Goal: Use online tool/utility: Utilize a website feature to perform a specific function

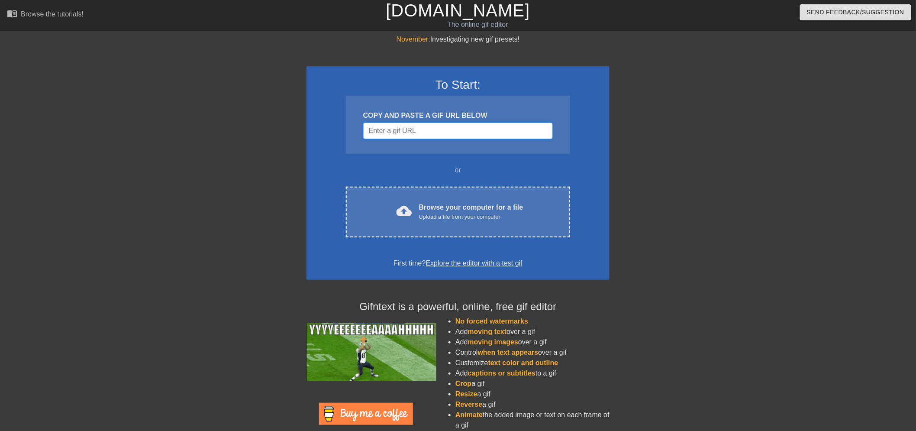
click at [444, 126] on input "Username" at bounding box center [458, 130] width 190 height 16
paste input "[URL][DOMAIN_NAME]"
type input "[URL][DOMAIN_NAME]"
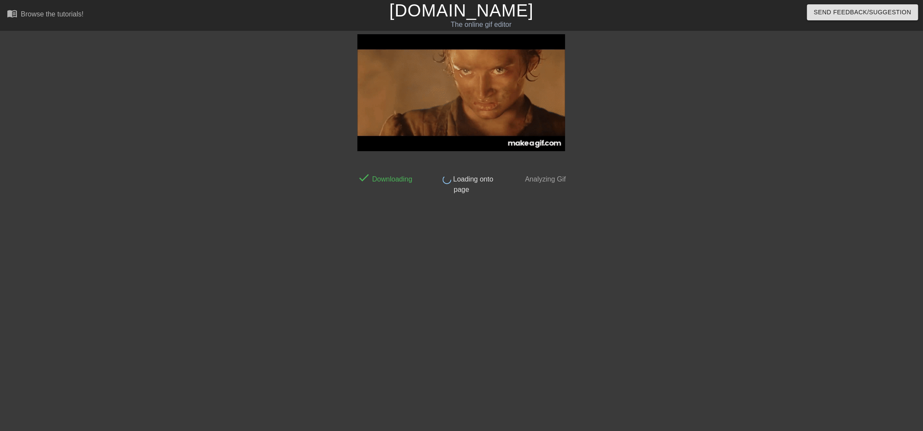
click at [622, 185] on div at bounding box center [645, 164] width 130 height 260
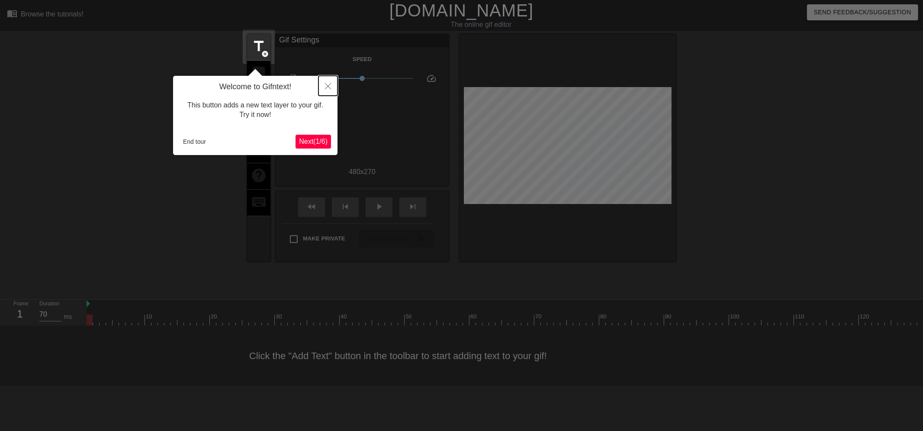
click at [327, 86] on icon "Close" at bounding box center [328, 86] width 6 height 6
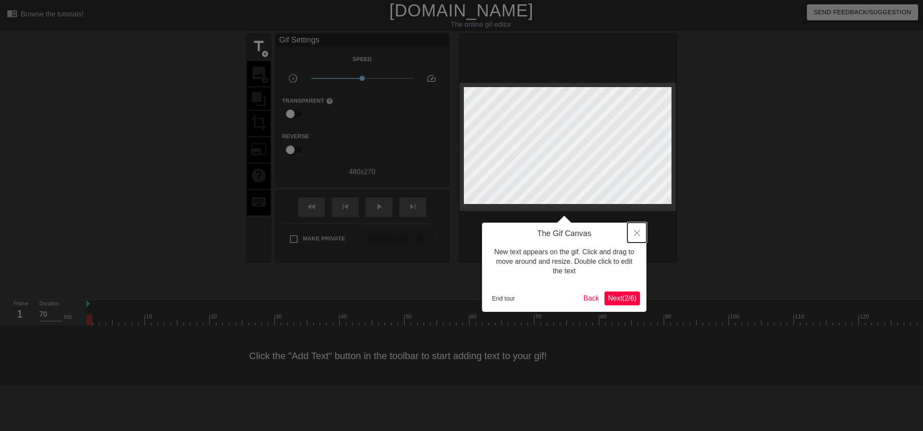
click at [634, 237] on button "Close" at bounding box center [636, 232] width 19 height 20
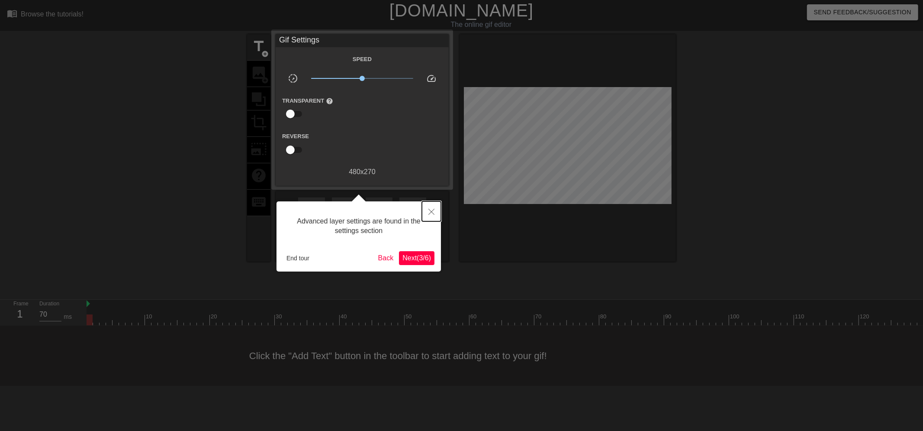
click at [433, 209] on icon "Close" at bounding box center [431, 212] width 6 height 6
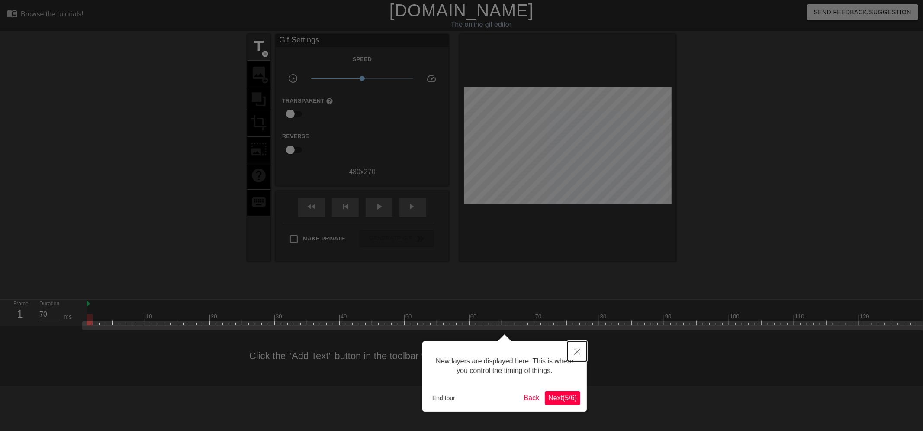
click at [577, 352] on icon "Close" at bounding box center [577, 351] width 6 height 6
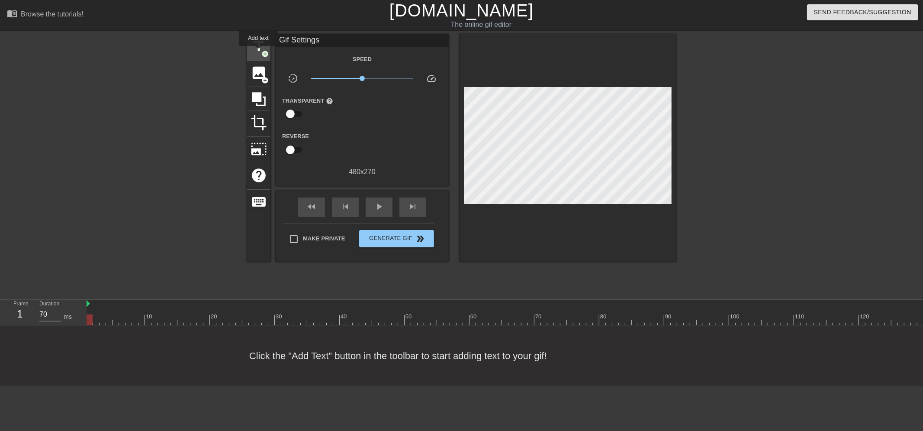
click at [258, 52] on span "title" at bounding box center [259, 46] width 16 height 16
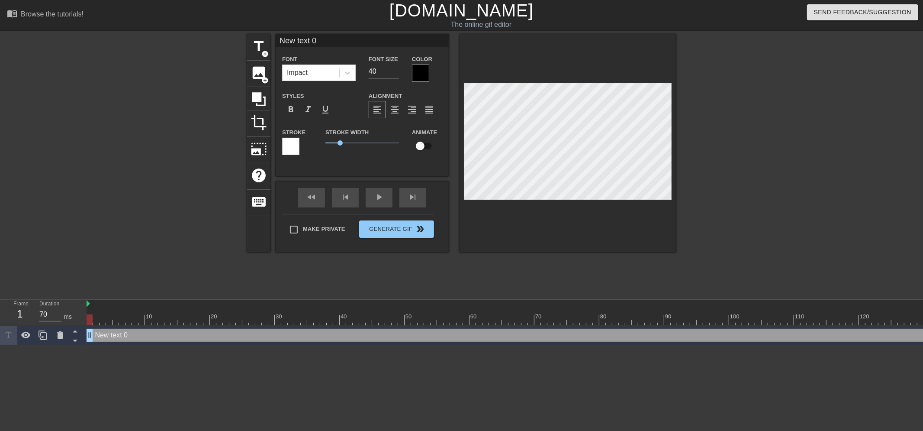
scroll to position [1, 3]
type input "N0"
type textarea "N0"
type input "0"
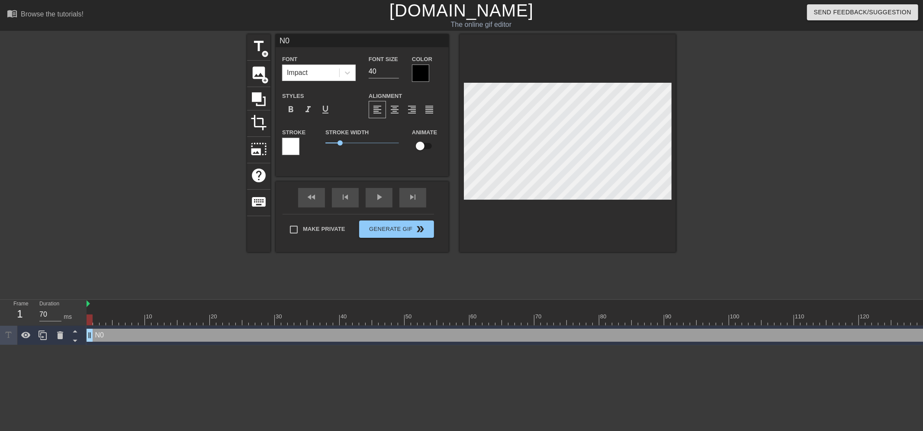
type textarea "0"
type input "R0"
type textarea "R0"
type input "Re0"
type textarea "Re0"
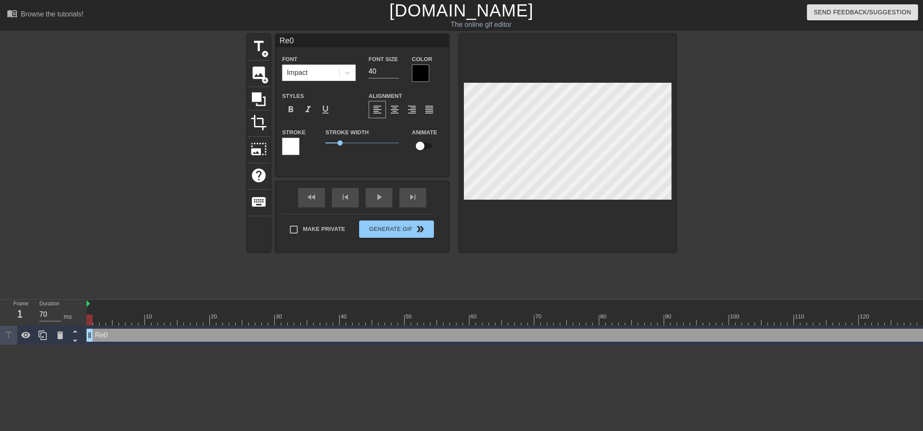
type input "Rev0"
type textarea "Rev0"
type input "Reve0"
type textarea "Reve0"
type input "Reven0"
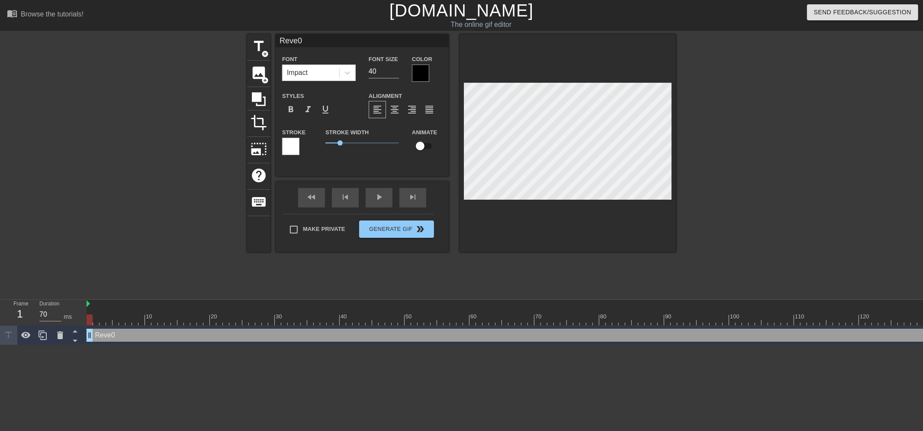
type textarea "Reven0"
type input "Revenu0"
type textarea "Revenu0"
type input "Revenue0"
type textarea "Revenue0"
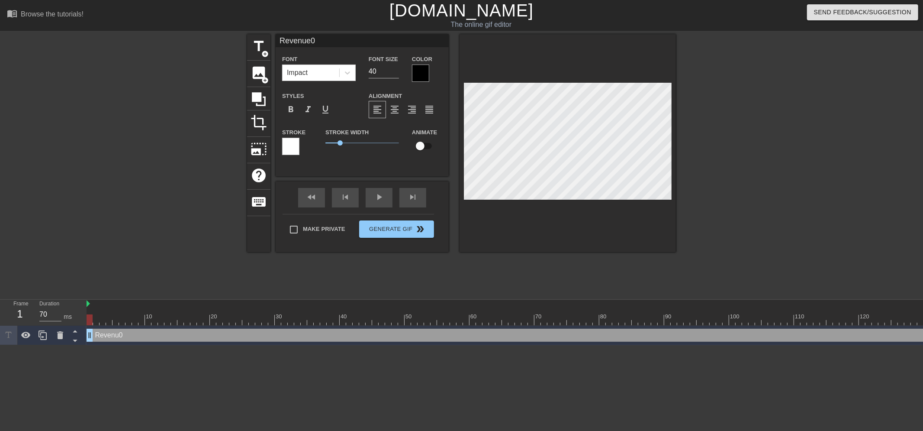
scroll to position [1, 2]
type input "Revenue"
type textarea "Revenue"
click at [423, 73] on div at bounding box center [420, 72] width 17 height 17
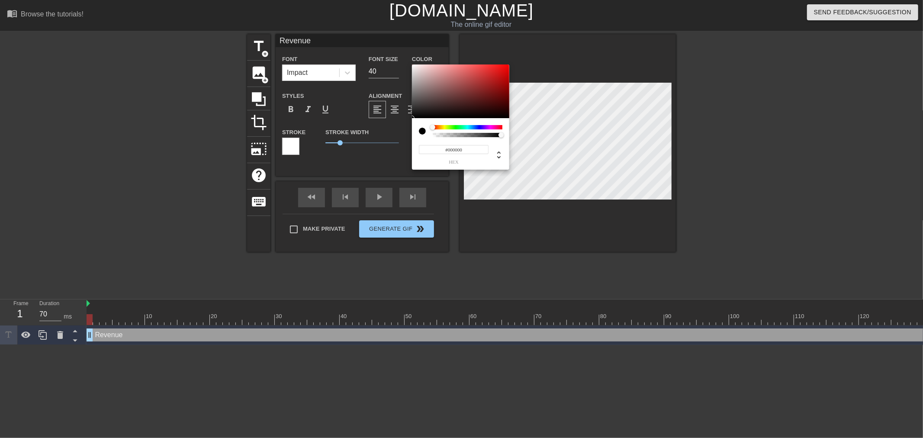
type input "0"
drag, startPoint x: 499, startPoint y: 134, endPoint x: 429, endPoint y: 136, distance: 69.7
click at [429, 136] on div at bounding box center [461, 131] width 84 height 12
click at [502, 128] on div at bounding box center [502, 127] width 5 height 5
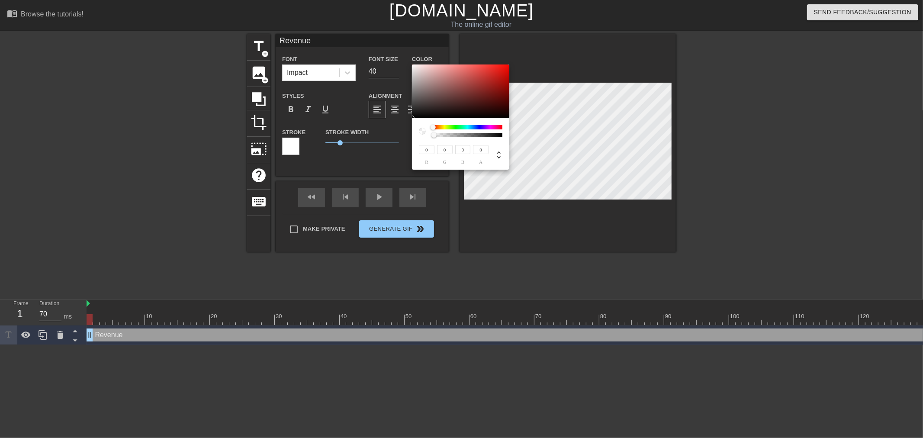
drag, startPoint x: 500, startPoint y: 125, endPoint x: 425, endPoint y: 127, distance: 74.9
click at [425, 127] on div at bounding box center [461, 131] width 84 height 12
type input "224"
type input "215"
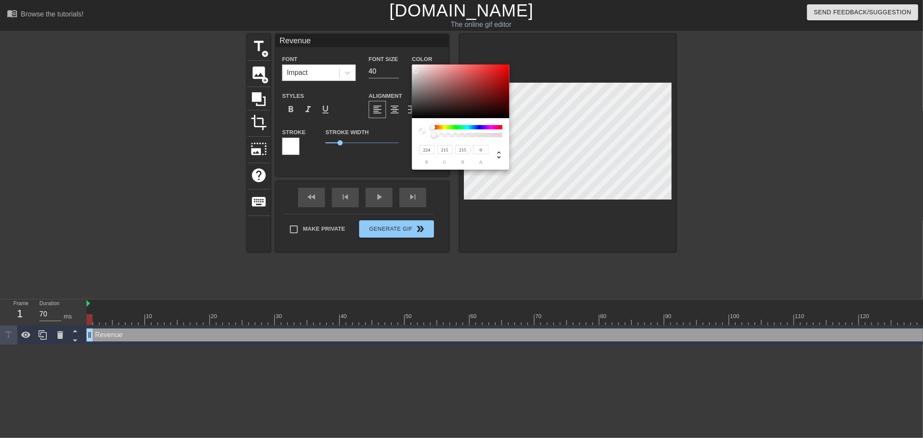
type input "228"
type input "219"
type input "255"
type input "249"
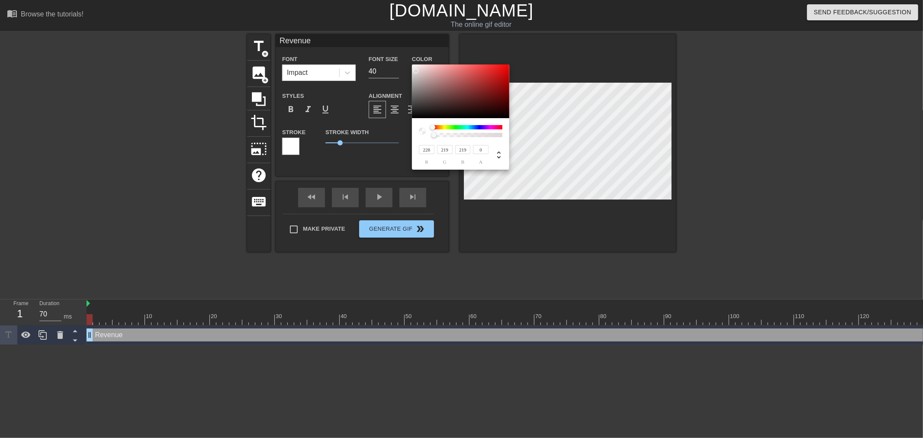
type input "249"
type input "252"
drag, startPoint x: 416, startPoint y: 71, endPoint x: 413, endPoint y: 61, distance: 9.9
click at [413, 61] on div "255 r 252 g 252 b 0 a" at bounding box center [461, 219] width 923 height 438
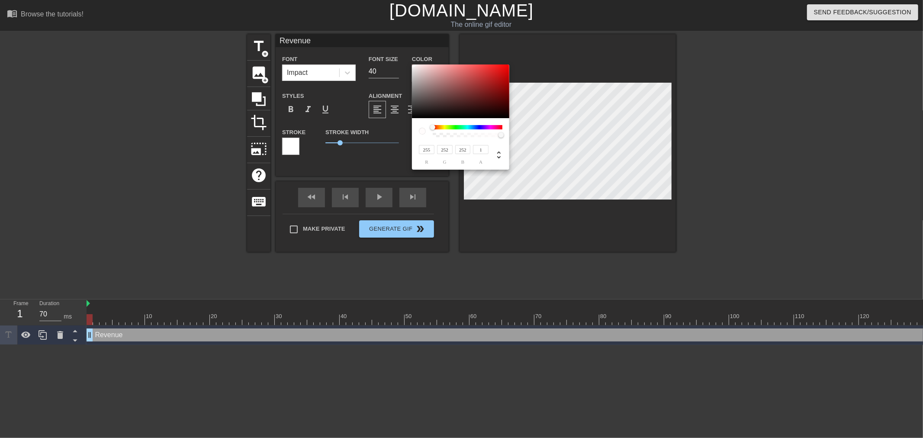
drag, startPoint x: 434, startPoint y: 134, endPoint x: 507, endPoint y: 135, distance: 72.7
click at [507, 135] on div "255 r 252 g 252 b 1 a" at bounding box center [460, 143] width 97 height 51
type input "0.42"
click at [462, 139] on div "255 r 252 g 252 b 0.42 a" at bounding box center [461, 150] width 84 height 27
type input "57"
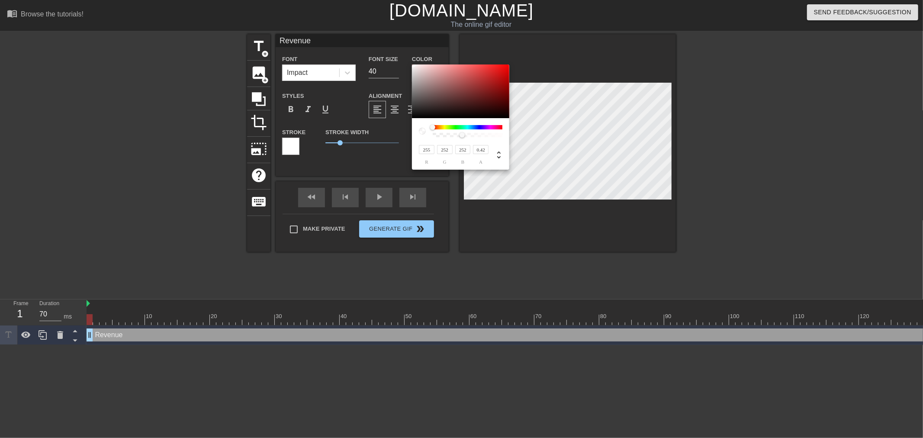
type input "49"
type input "53"
type input "46"
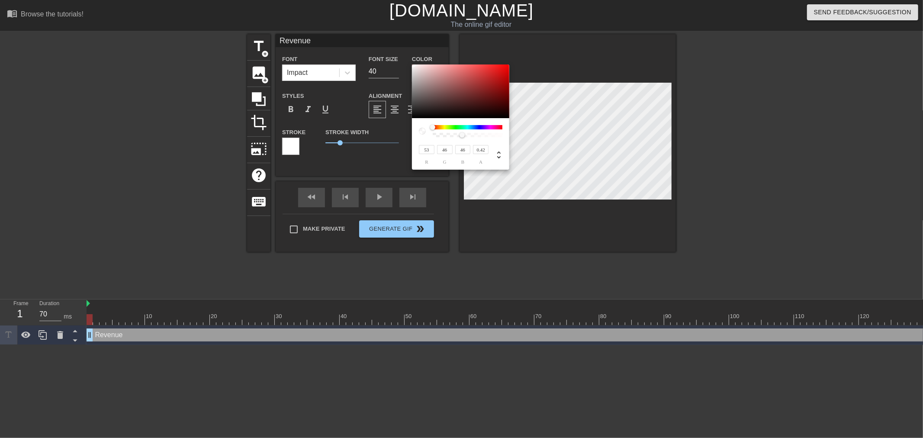
type input "34"
type input "30"
type input "22"
type input "20"
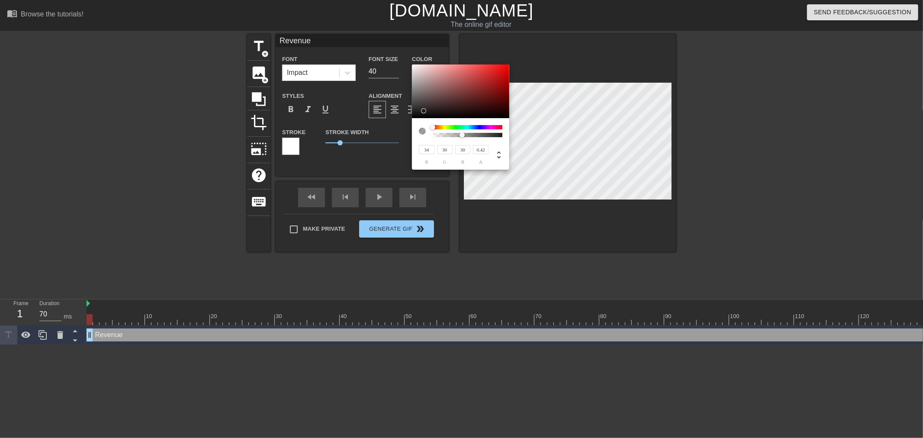
type input "20"
type input "18"
type input "11"
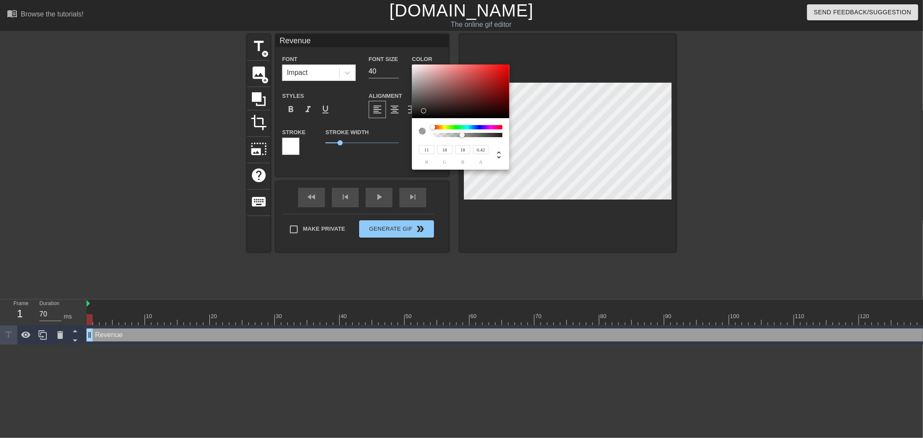
type input "11"
type input "3"
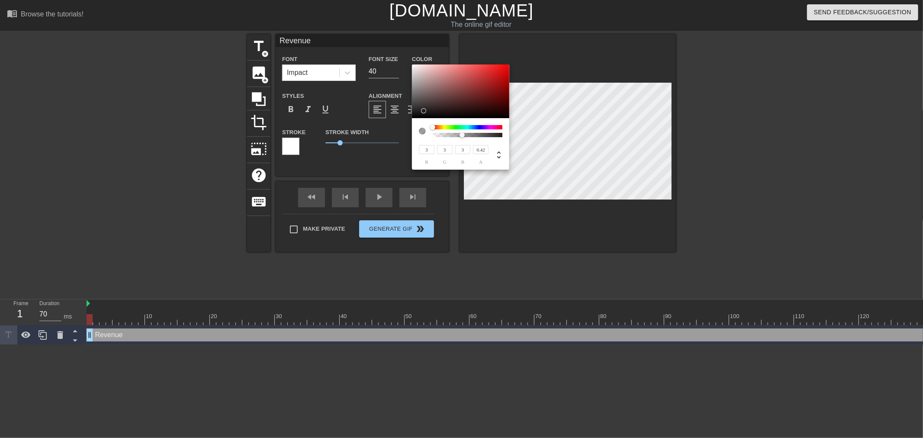
type input "0"
drag, startPoint x: 425, startPoint y: 106, endPoint x: 413, endPoint y: 118, distance: 17.1
click at [413, 118] on div "0 r 0 g 0 b 0.42 a" at bounding box center [460, 116] width 97 height 105
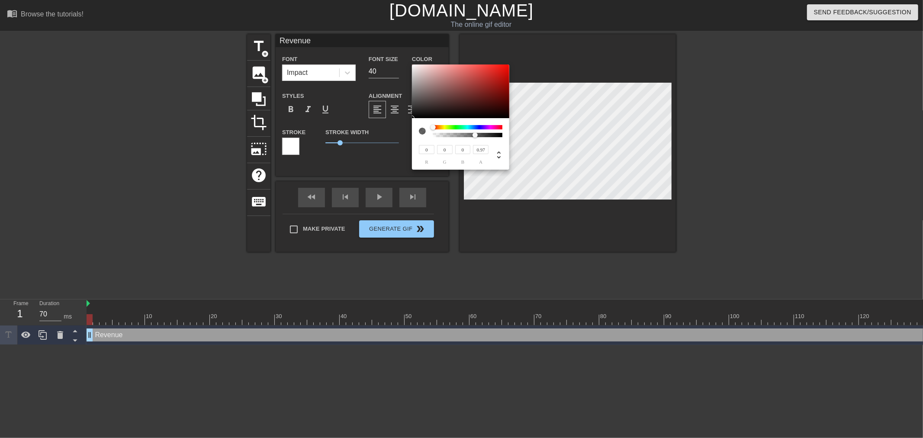
type input "1"
drag, startPoint x: 465, startPoint y: 136, endPoint x: 505, endPoint y: 136, distance: 40.2
click at [505, 136] on div at bounding box center [503, 135] width 5 height 5
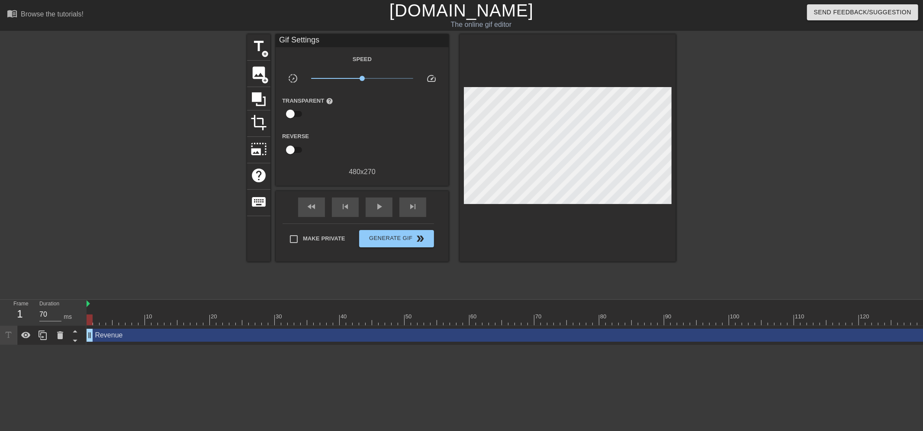
click at [721, 169] on div at bounding box center [751, 164] width 130 height 260
click at [90, 317] on div at bounding box center [90, 319] width 6 height 11
click at [95, 332] on div "Revenue drag_handle drag_handle" at bounding box center [577, 334] width 980 height 13
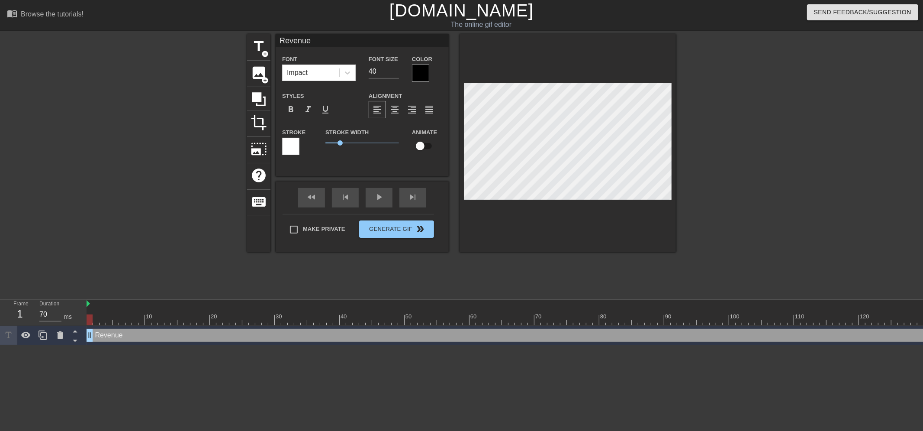
click at [87, 320] on div at bounding box center [90, 319] width 6 height 11
click at [93, 318] on div at bounding box center [577, 319] width 980 height 11
click at [87, 318] on div at bounding box center [90, 319] width 6 height 11
click at [115, 307] on div at bounding box center [577, 303] width 980 height 9
click at [111, 342] on div "Revenue drag_handle drag_handle" at bounding box center [577, 334] width 980 height 19
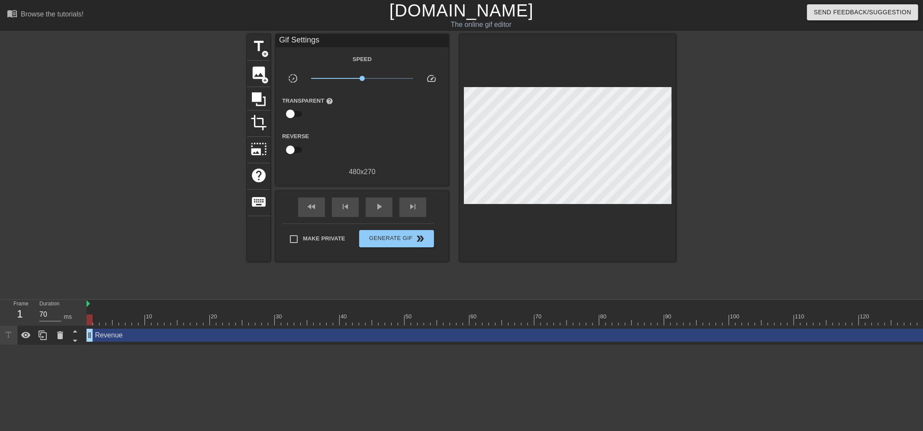
click at [114, 336] on div "Revenue drag_handle drag_handle" at bounding box center [577, 334] width 980 height 13
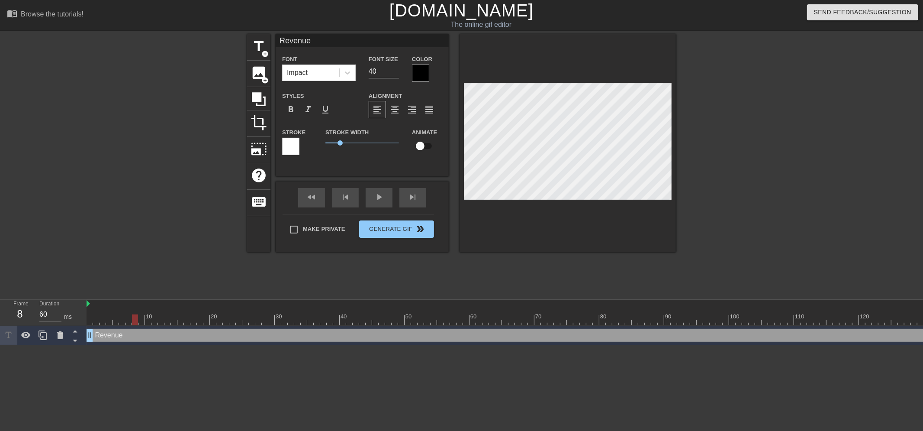
click at [136, 319] on div at bounding box center [577, 319] width 980 height 11
click at [121, 341] on div "Revenue drag_handle drag_handle" at bounding box center [577, 334] width 980 height 13
drag, startPoint x: 109, startPoint y: 319, endPoint x: 96, endPoint y: 318, distance: 13.0
click at [109, 319] on div at bounding box center [577, 319] width 980 height 11
drag, startPoint x: 96, startPoint y: 318, endPoint x: 100, endPoint y: 321, distance: 5.0
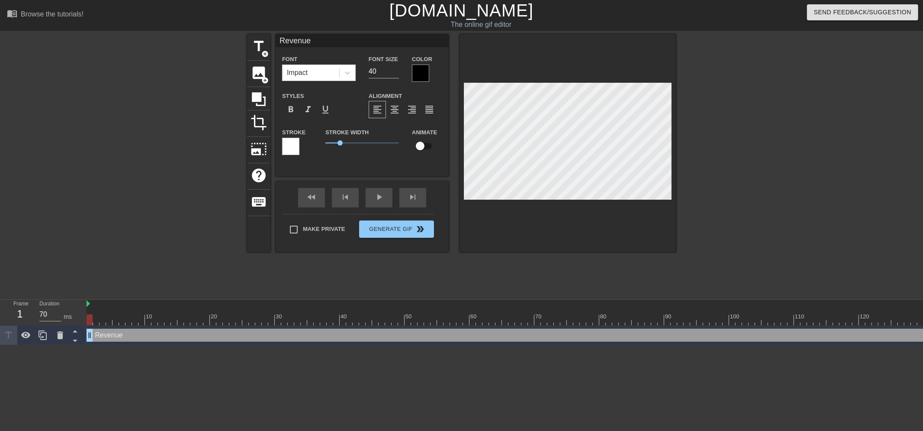
click at [100, 321] on div at bounding box center [577, 319] width 980 height 11
click at [593, 338] on div "Revenue drag_handle drag_handle" at bounding box center [577, 334] width 980 height 13
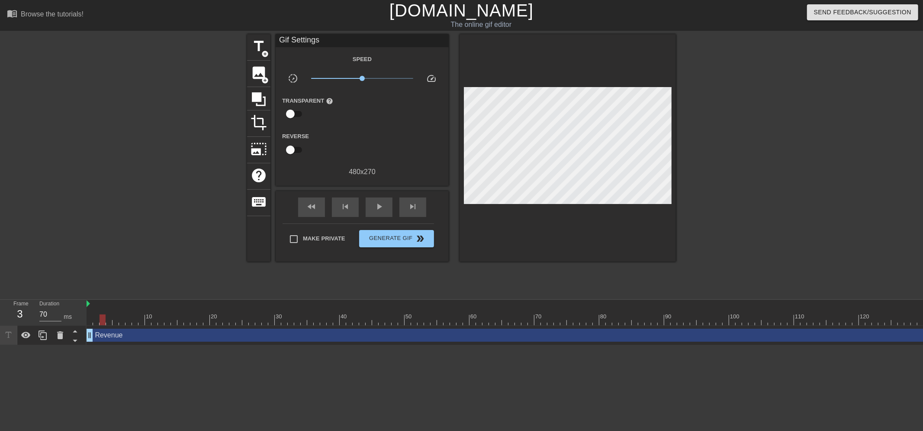
click at [763, 193] on div at bounding box center [751, 164] width 130 height 260
click at [154, 345] on html "menu_book Browse the tutorials! [DOMAIN_NAME] The online gif editor Send Feedba…" at bounding box center [461, 172] width 923 height 345
click at [111, 338] on div "Revenue drag_handle drag_handle" at bounding box center [577, 334] width 980 height 13
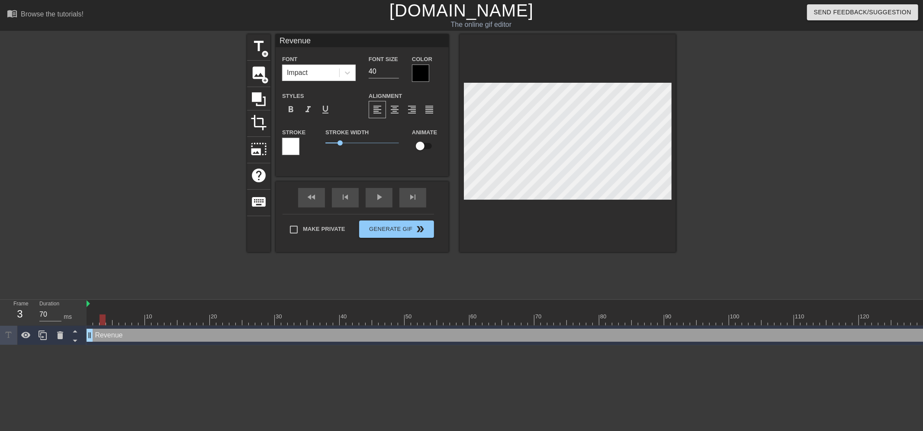
click at [365, 163] on div "Revenue Font Impact Font Size 40 Color Styles format_bold format_italic format_…" at bounding box center [362, 105] width 173 height 142
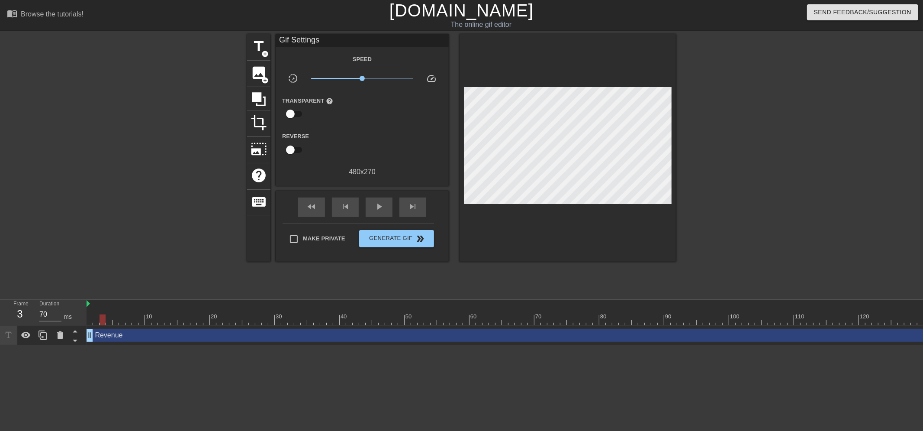
click at [373, 193] on div "fast_rewind skip_previous play_arrow skip_next" at bounding box center [362, 207] width 141 height 32
click at [377, 212] on div "play_arrow" at bounding box center [379, 206] width 27 height 19
click at [379, 206] on span "pause" at bounding box center [379, 206] width 10 height 10
click at [380, 206] on span "play_arrow" at bounding box center [379, 206] width 10 height 10
drag, startPoint x: 314, startPoint y: 338, endPoint x: 20, endPoint y: 338, distance: 293.4
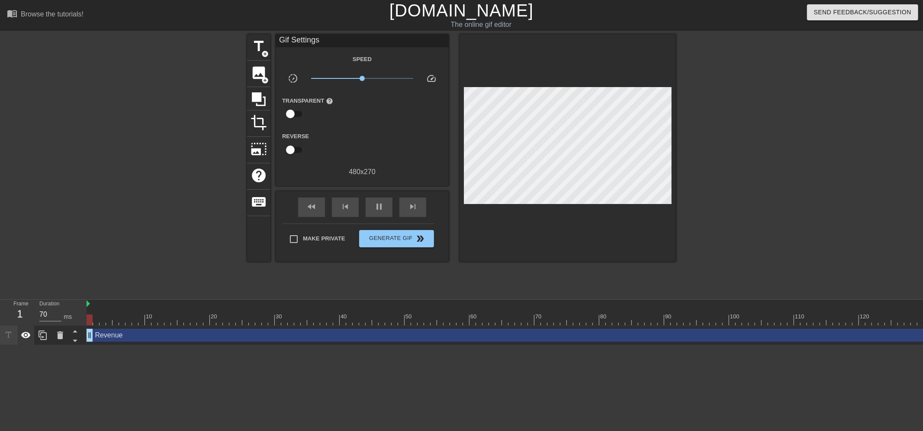
click at [20, 338] on div "Frame 1 Duration 70 ms 10 20 30 40 50 60 70 80 90 100 110 120 130 140 150 Reven…" at bounding box center [461, 321] width 923 height 45
click at [380, 206] on span "pause" at bounding box center [379, 206] width 10 height 10
click at [380, 206] on span "play_arrow" at bounding box center [379, 206] width 10 height 10
click at [380, 206] on span "pause" at bounding box center [379, 206] width 10 height 10
drag, startPoint x: 685, startPoint y: 318, endPoint x: 196, endPoint y: 317, distance: 488.6
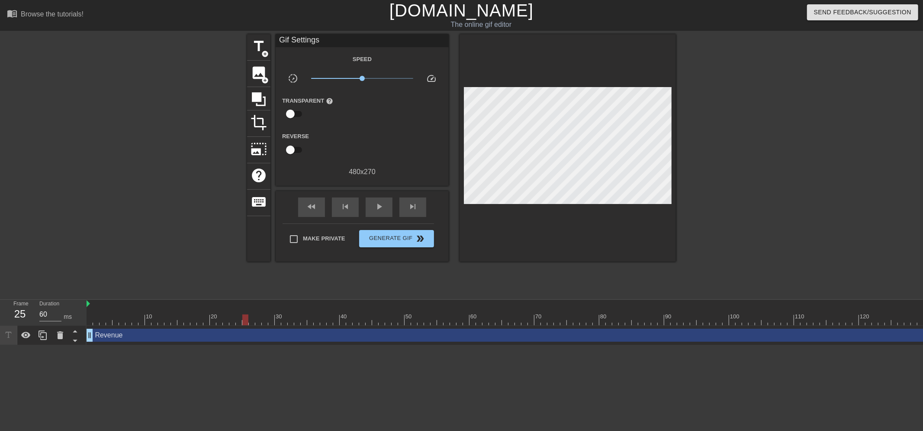
click at [233, 316] on div at bounding box center [577, 319] width 980 height 11
click at [86, 334] on div at bounding box center [77, 334] width 17 height 19
type input "70"
drag, startPoint x: 232, startPoint y: 320, endPoint x: 59, endPoint y: 296, distance: 174.8
click at [59, 296] on div "menu_book Browse the tutorials! [DOMAIN_NAME] The online gif editor Send Feedba…" at bounding box center [461, 172] width 923 height 345
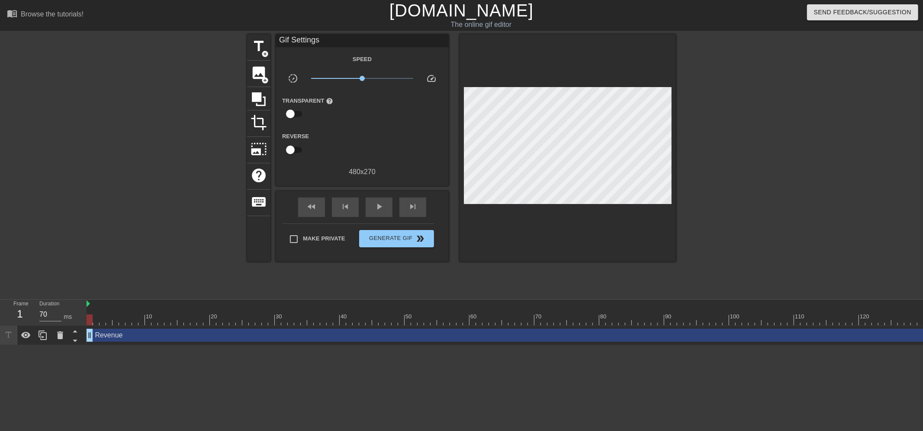
click at [141, 335] on div "Revenue drag_handle drag_handle" at bounding box center [577, 334] width 980 height 13
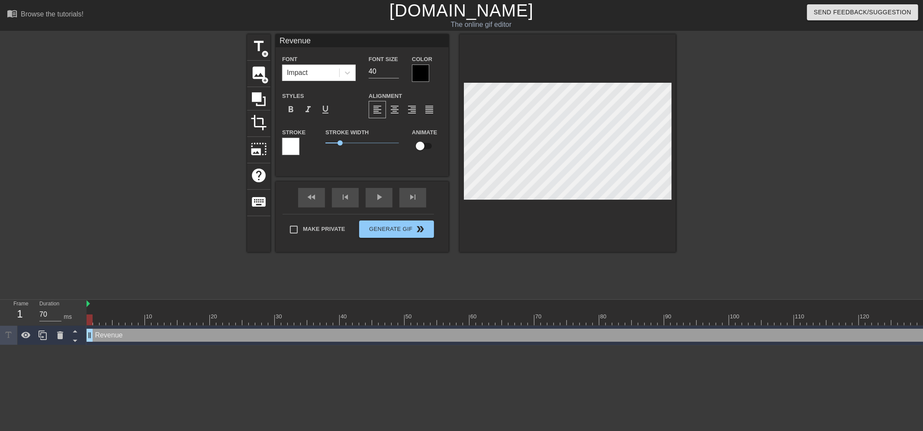
scroll to position [1, 2]
type input "D"
type textarea "D"
type input "DM"
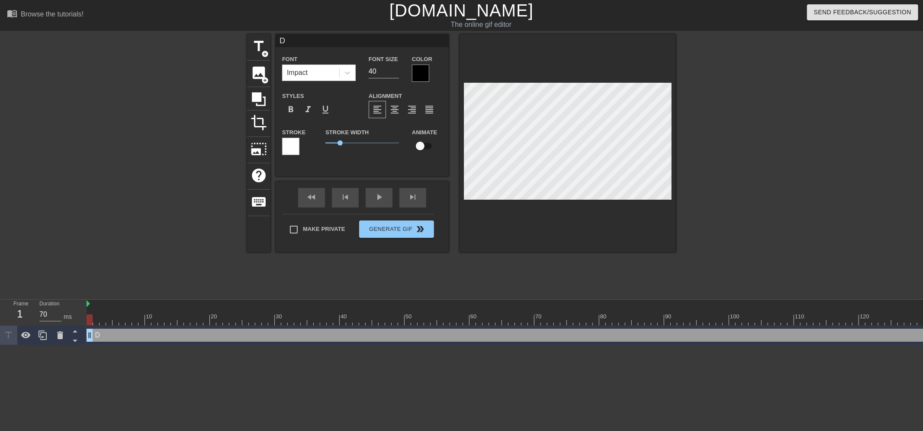
type textarea "DM"
type input "DMO"
type textarea "DMO"
type input "DMO"
type textarea "DMO"
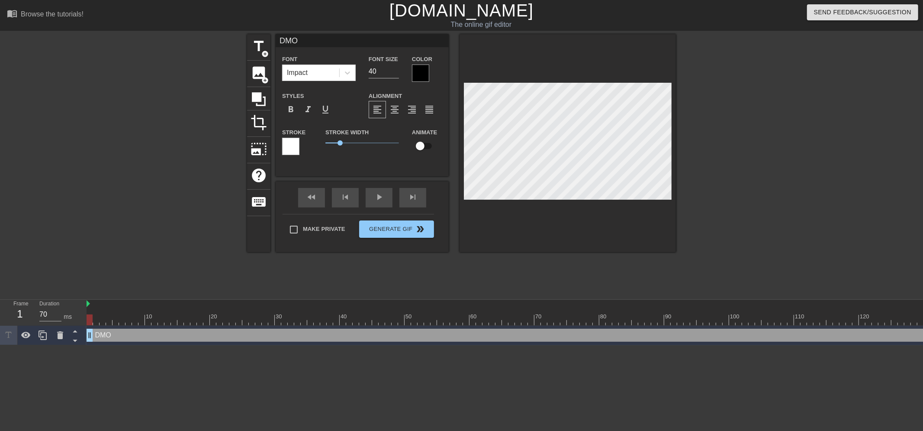
type input "DMO T"
type textarea "DMO T"
type input "DMO"
type textarea "DMO"
type input "DMO"
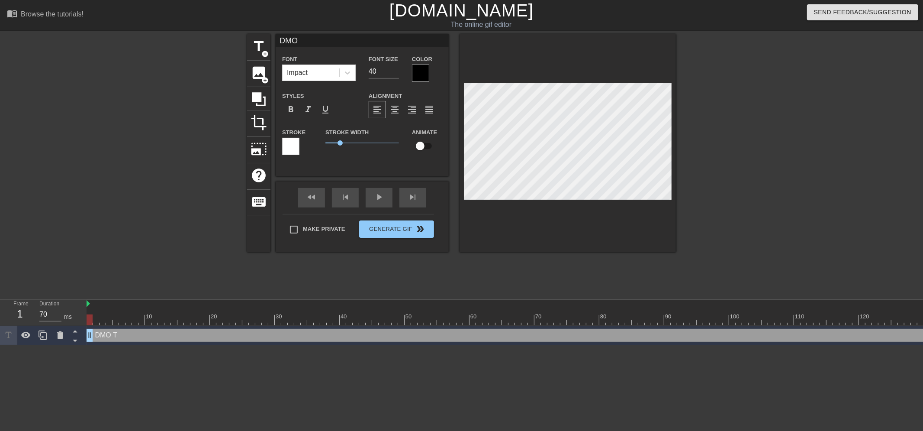
type textarea "DMO"
type input "DM"
type textarea "DM"
type input "D"
type textarea "D"
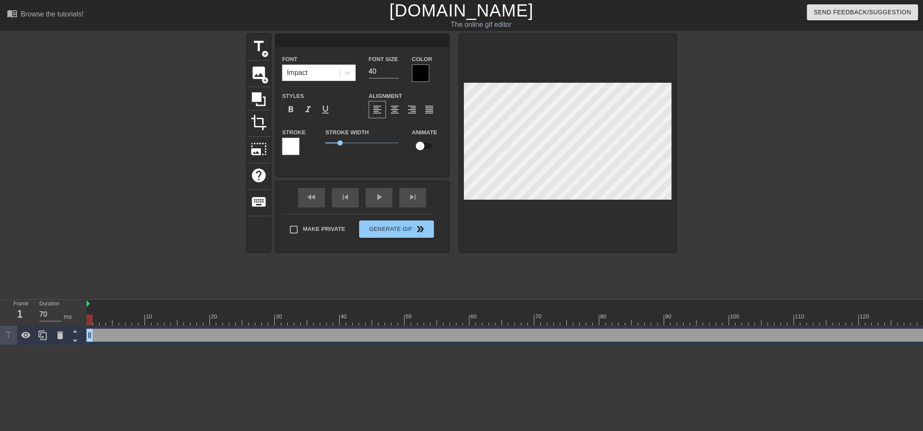
type input "P"
type textarea "P"
type input "Pl"
type textarea "Pl"
type input "Plu"
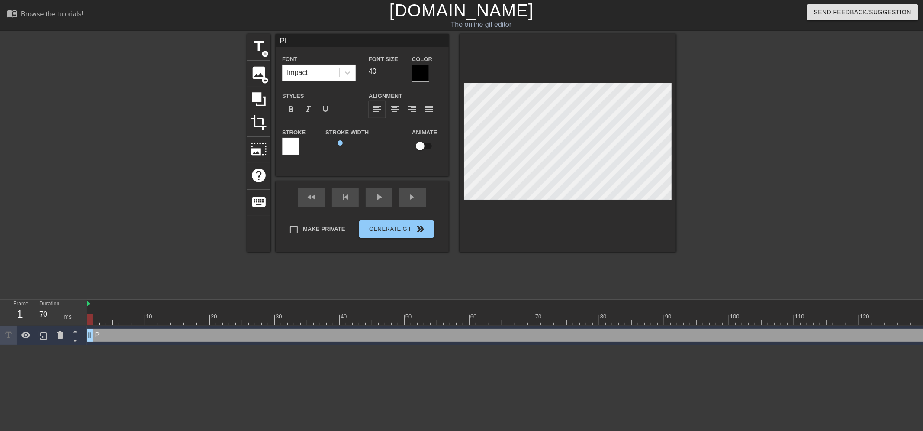
type textarea "Plu"
type input "Plus"
type textarea "Plus"
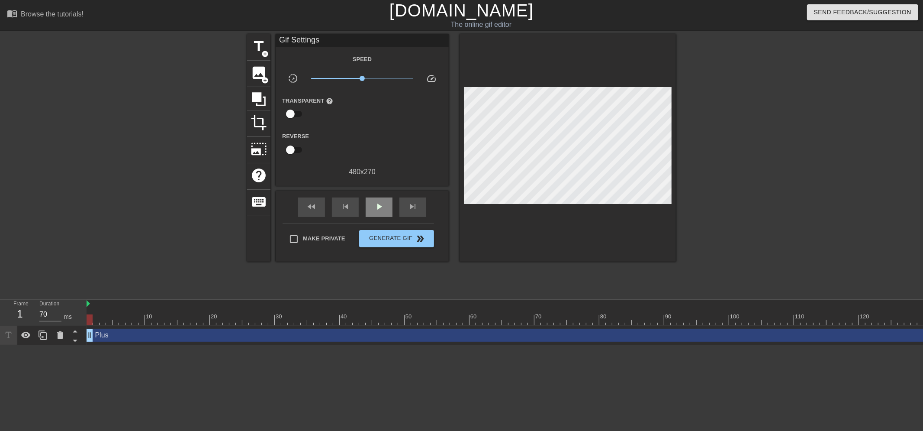
click at [376, 195] on div "fast_rewind skip_previous play_arrow skip_next" at bounding box center [362, 207] width 141 height 32
click at [378, 206] on span "play_arrow" at bounding box center [379, 206] width 10 height 10
click at [378, 206] on span "pause" at bounding box center [379, 206] width 10 height 10
click at [344, 206] on span "skip_previous" at bounding box center [345, 206] width 10 height 10
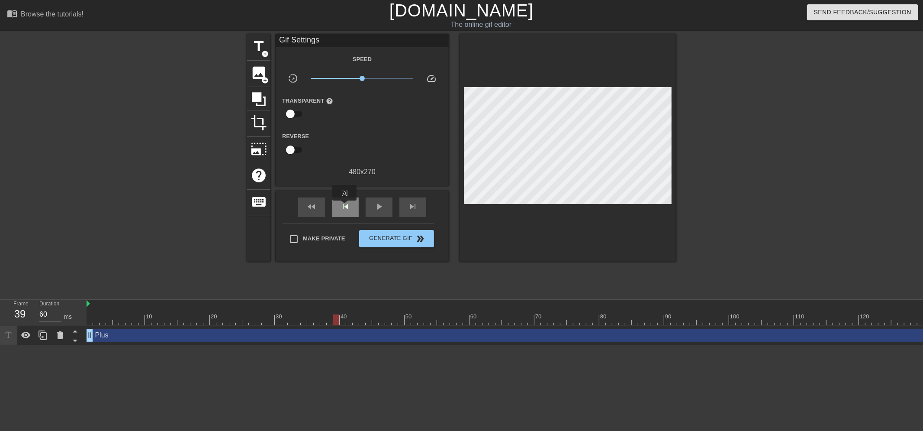
click at [344, 206] on span "skip_previous" at bounding box center [345, 206] width 10 height 10
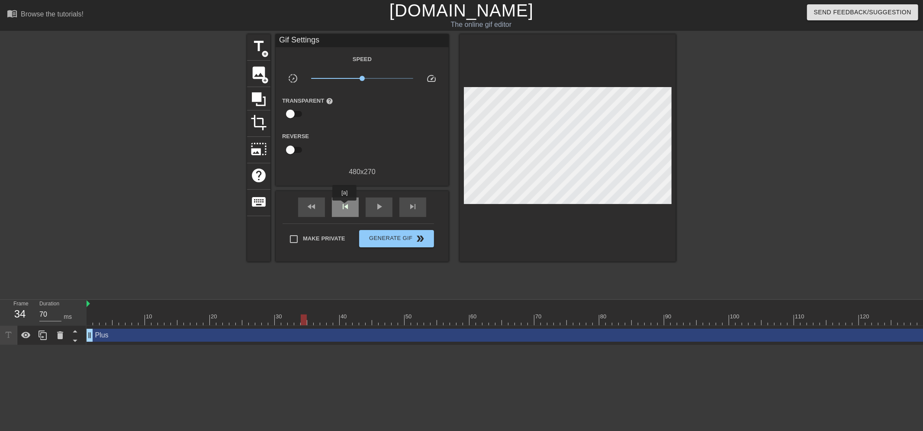
click at [344, 206] on span "skip_previous" at bounding box center [345, 206] width 10 height 10
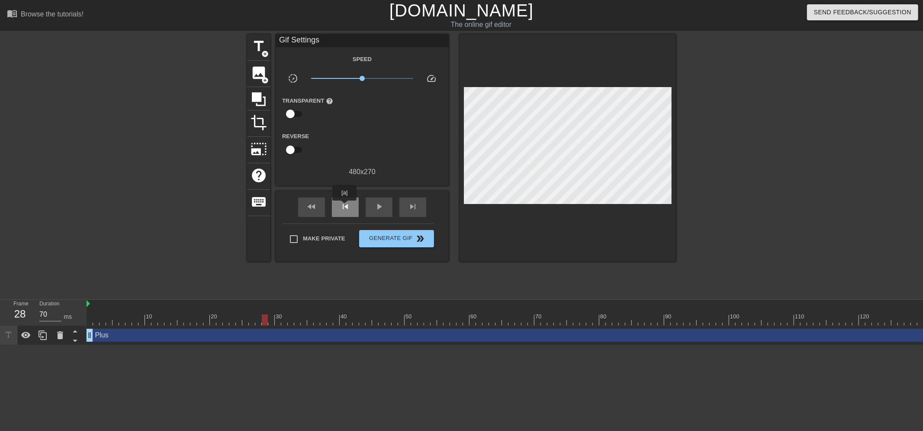
click at [344, 206] on span "skip_previous" at bounding box center [345, 206] width 10 height 10
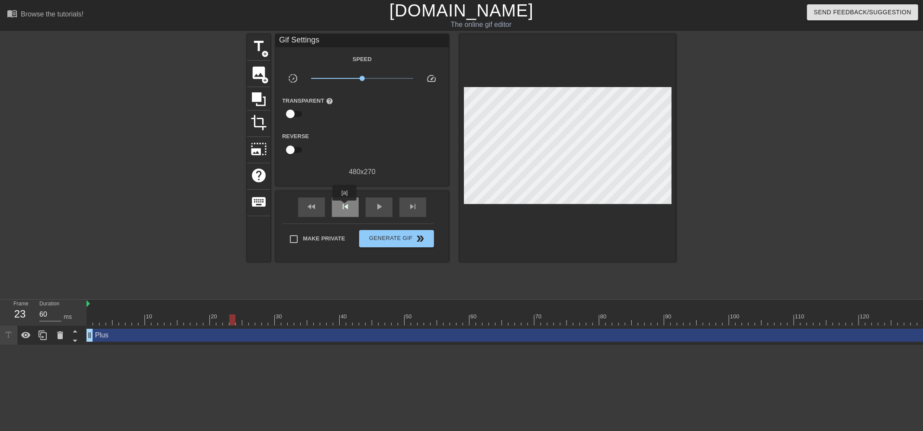
click at [344, 206] on span "skip_previous" at bounding box center [345, 206] width 10 height 10
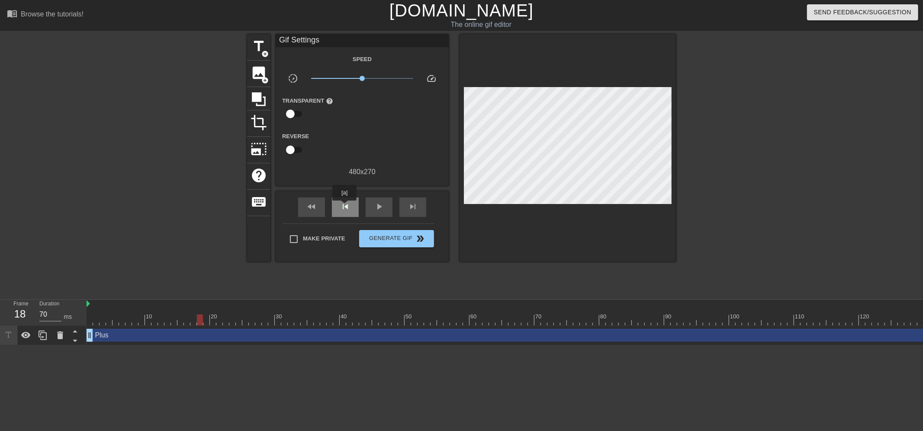
click at [344, 206] on span "skip_previous" at bounding box center [345, 206] width 10 height 10
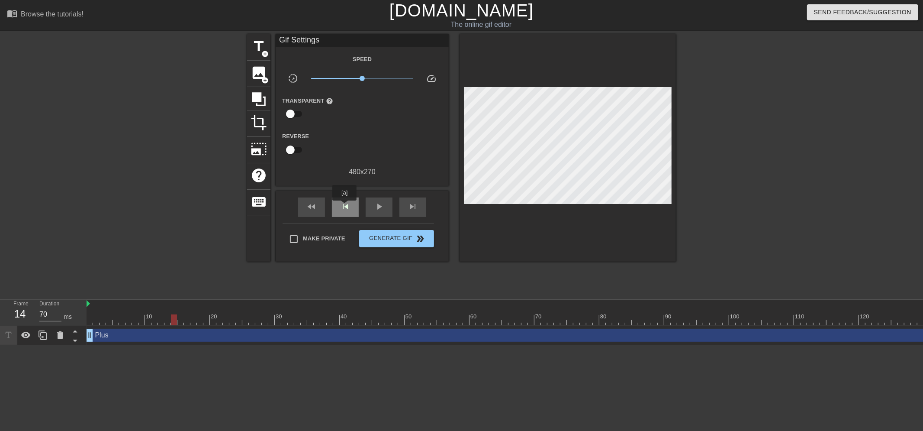
click at [344, 206] on span "skip_previous" at bounding box center [345, 206] width 10 height 10
click at [384, 204] on div "play_arrow" at bounding box center [379, 206] width 27 height 19
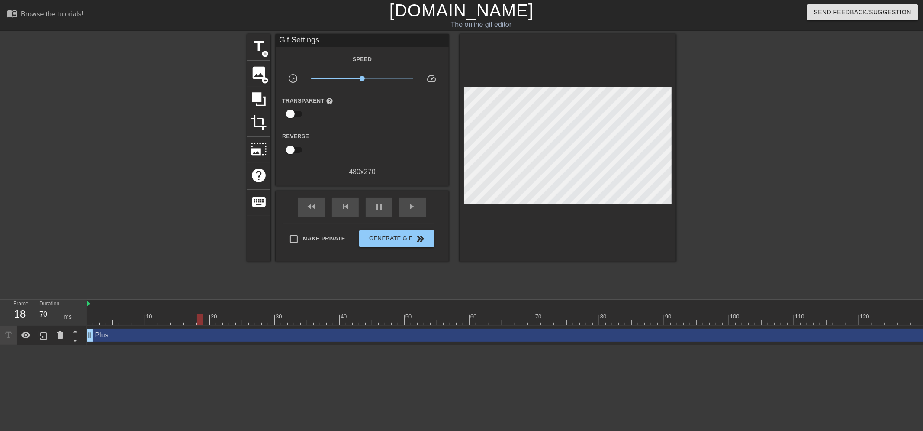
click at [364, 208] on div "fast_rewind skip_previous pause skip_next" at bounding box center [362, 207] width 141 height 32
click at [369, 208] on div "pause" at bounding box center [379, 206] width 27 height 19
click at [347, 206] on span "skip_previous" at bounding box center [345, 206] width 10 height 10
click at [343, 206] on span "skip_previous" at bounding box center [345, 206] width 10 height 10
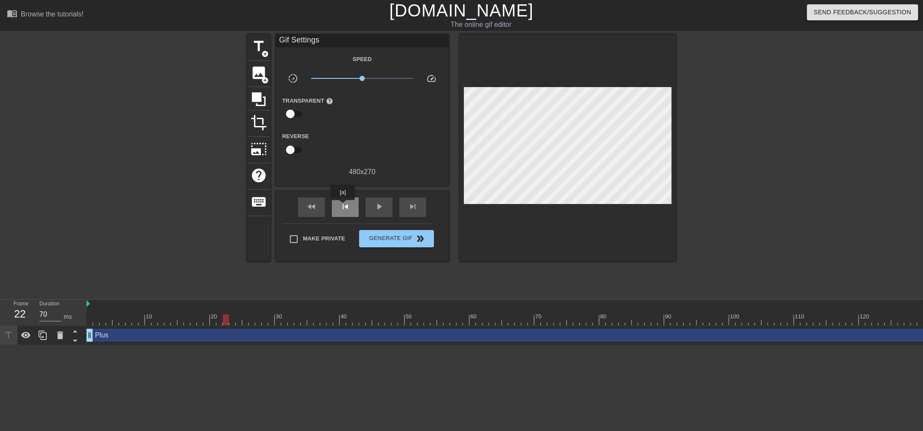
click at [343, 206] on span "skip_previous" at bounding box center [345, 206] width 10 height 10
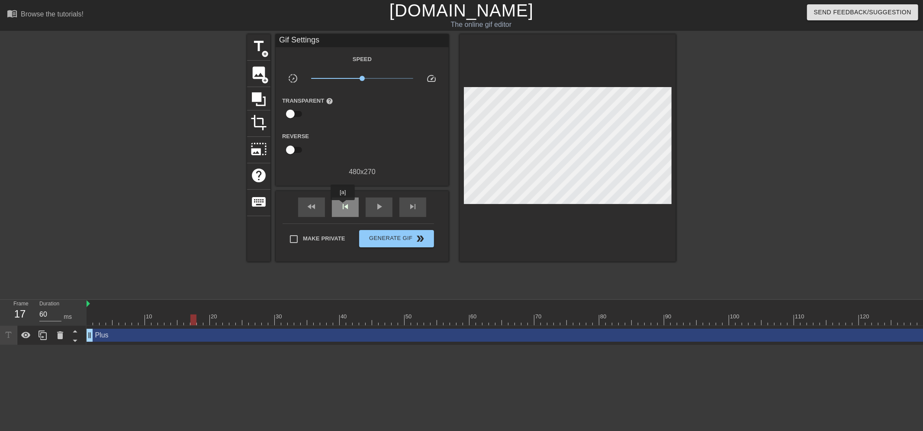
click at [343, 206] on span "skip_previous" at bounding box center [345, 206] width 10 height 10
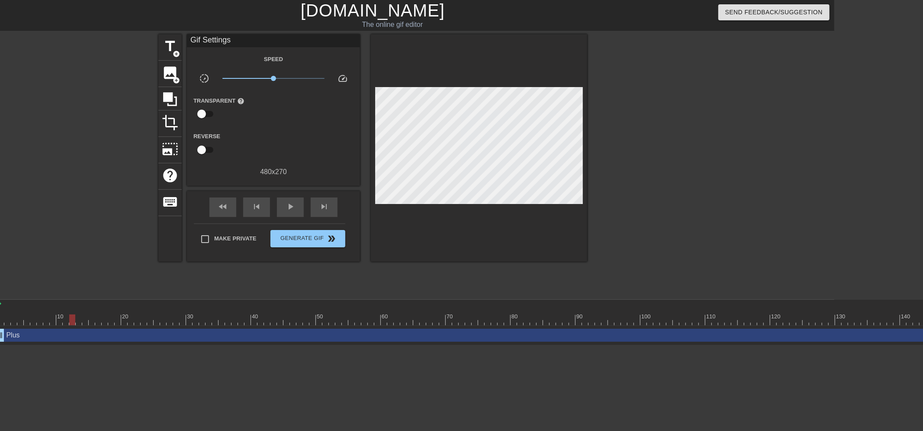
scroll to position [0, 145]
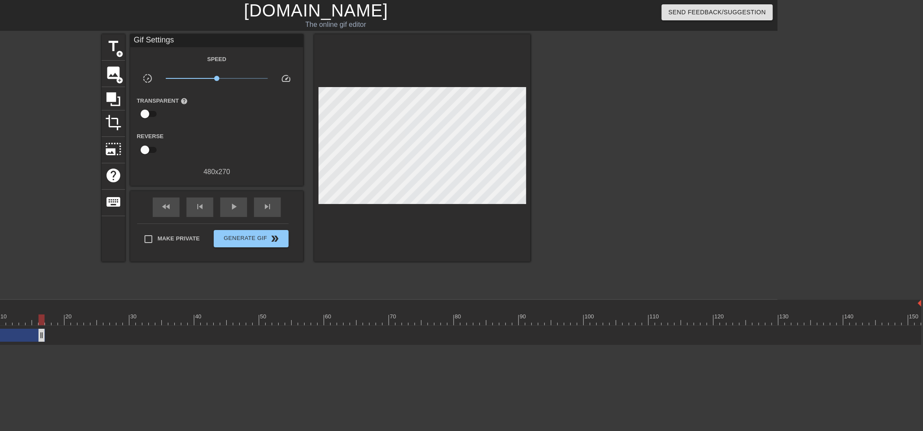
drag, startPoint x: 918, startPoint y: 333, endPoint x: 40, endPoint y: 338, distance: 878.0
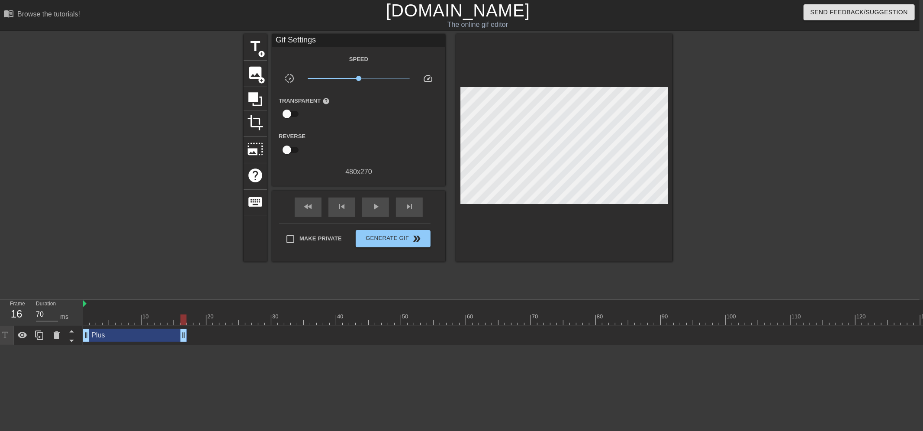
scroll to position [0, 0]
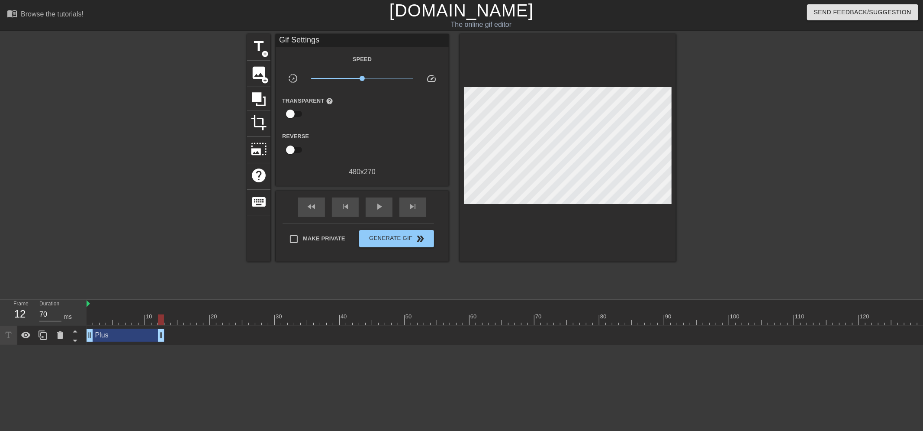
drag, startPoint x: 187, startPoint y: 334, endPoint x: 158, endPoint y: 337, distance: 29.2
click at [377, 206] on span "play_arrow" at bounding box center [379, 206] width 10 height 10
click at [381, 203] on span "pause" at bounding box center [379, 206] width 10 height 10
drag, startPoint x: 282, startPoint y: 315, endPoint x: 53, endPoint y: 313, distance: 228.9
click at [53, 313] on div "Frame 1 Duration 70 ms 10 20 30 40 50 60 70 80 90 100 110 120 130 140 150 Plus …" at bounding box center [461, 321] width 923 height 45
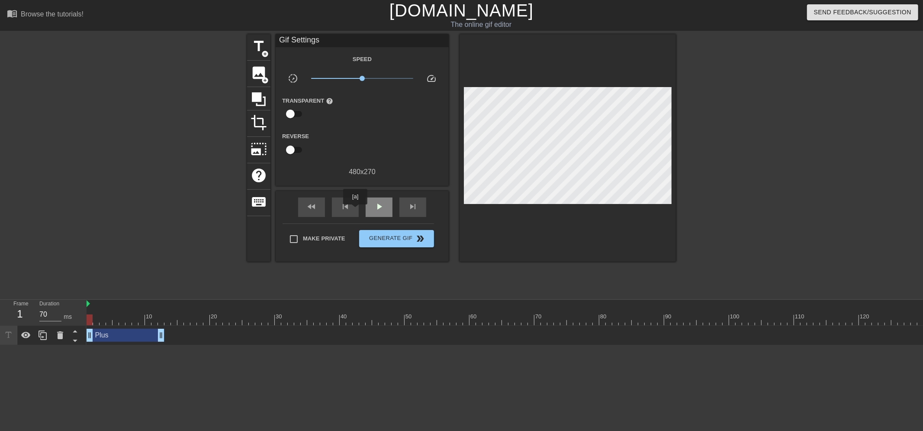
click at [385, 206] on div "play_arrow" at bounding box center [379, 206] width 27 height 19
click at [385, 206] on div "pause" at bounding box center [379, 206] width 27 height 19
type input "70"
drag, startPoint x: 198, startPoint y: 318, endPoint x: 169, endPoint y: 318, distance: 29.0
click at [169, 318] on div at bounding box center [167, 319] width 6 height 11
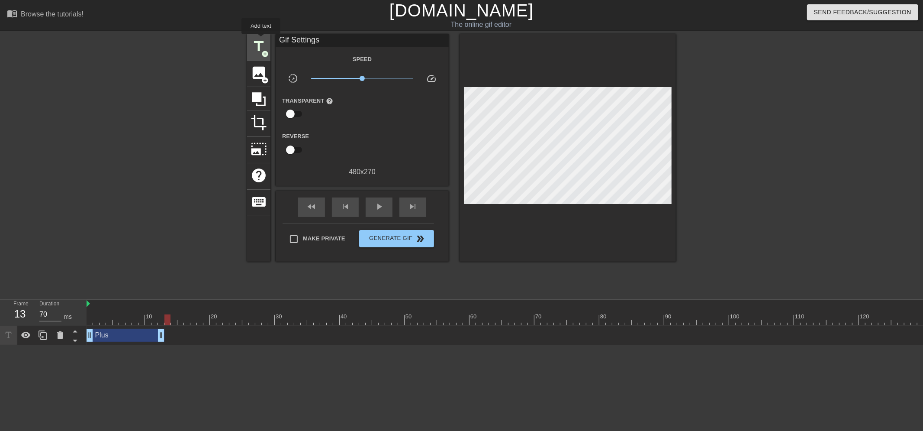
click at [261, 40] on span "title" at bounding box center [259, 46] width 16 height 16
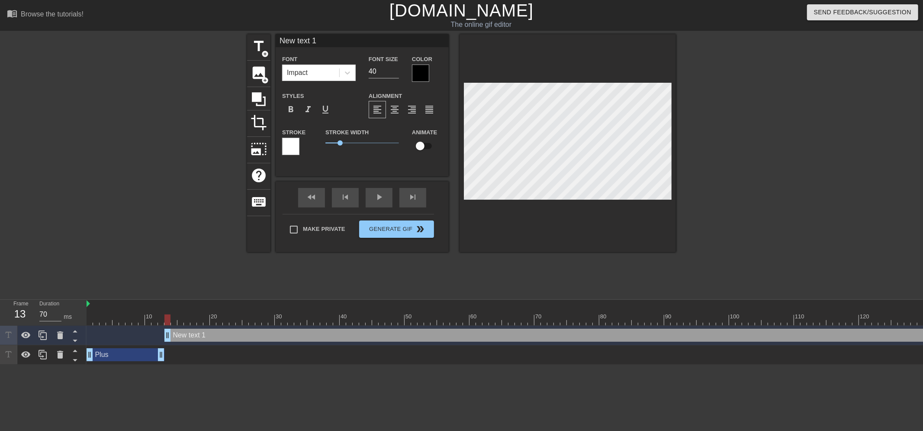
scroll to position [1, 1]
type input "E"
type textarea "E"
type input "En"
type textarea "En"
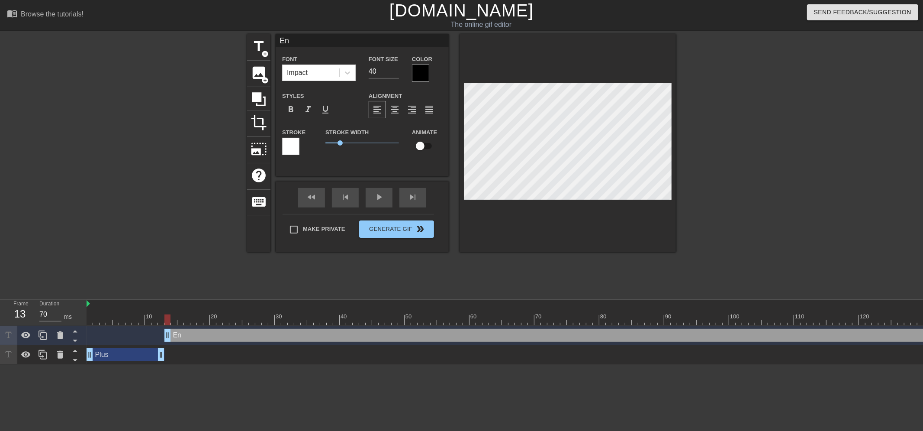
type input "End"
type textarea "End"
type input "End"
type textarea "End"
type input "End D"
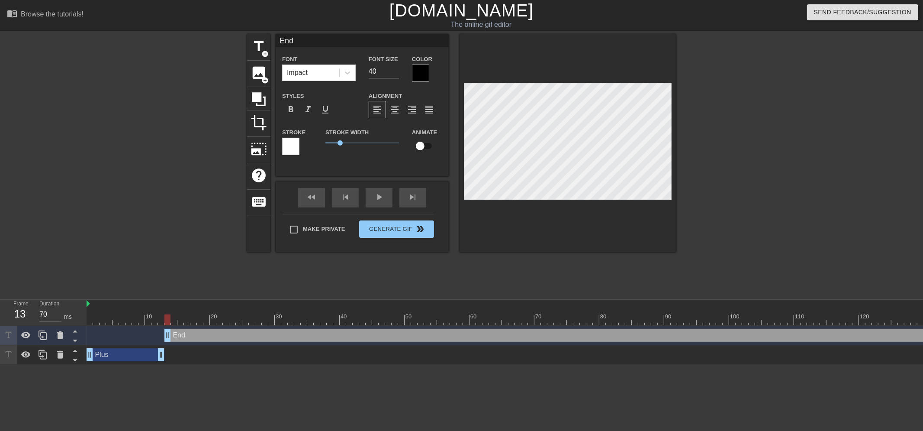
type textarea "End D"
type input "End Da"
type textarea "End Da"
type input "End Dat"
type textarea "End Dat"
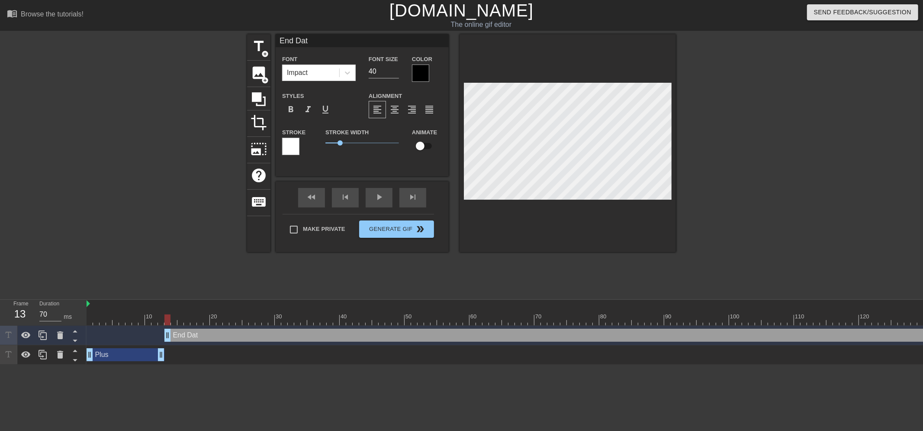
type input "End Date"
type textarea "End Date"
type input "End Dates"
type textarea "End Dates"
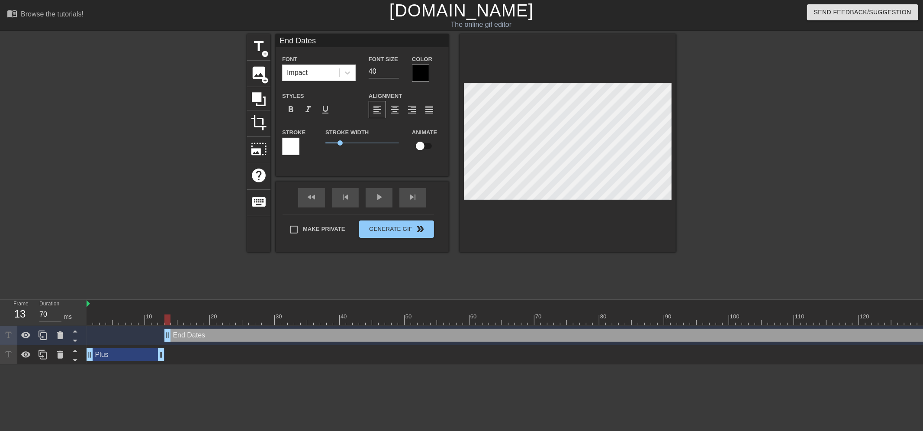
scroll to position [1, 1]
type input "EndDates"
type textarea "EndDates"
type input "End-Dates"
type textarea "End-Dates"
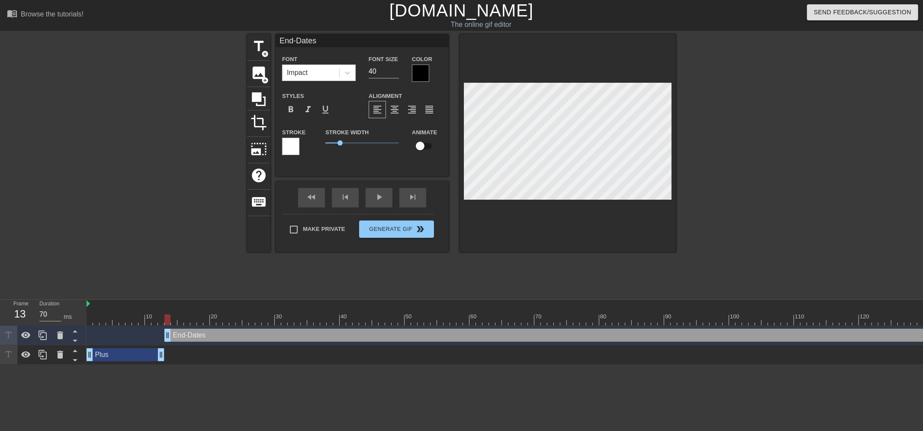
type input "End-ates"
type textarea "End-ates"
type input "End-dates"
type textarea "End-dates"
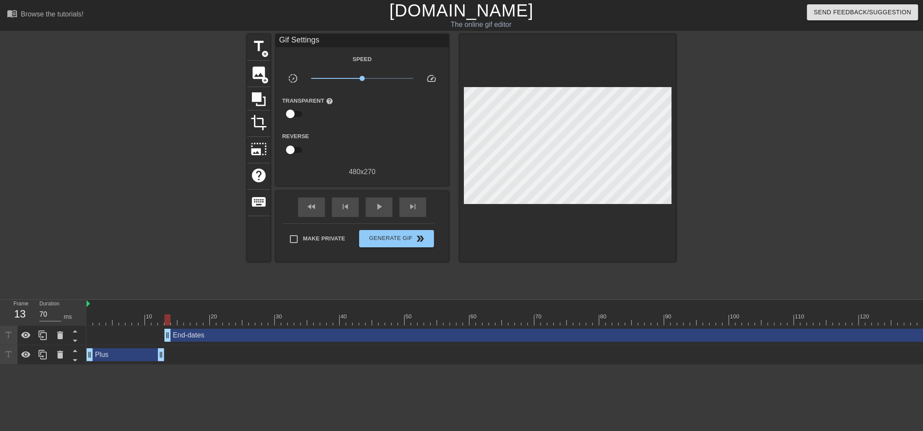
click at [560, 364] on html "menu_book Browse the tutorials! [DOMAIN_NAME] The online gif editor Send Feedba…" at bounding box center [461, 182] width 923 height 364
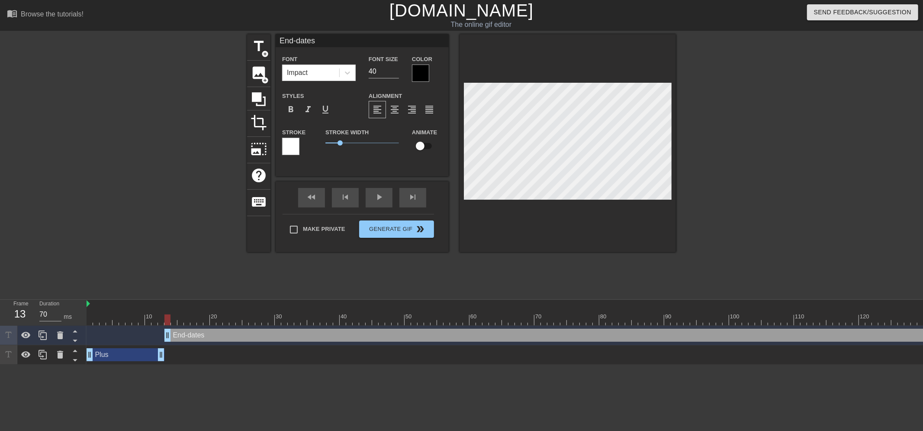
click at [293, 334] on div "End-dates drag_handle drag_handle" at bounding box center [615, 334] width 902 height 13
click at [373, 194] on div "fast_rewind skip_previous play_arrow skip_next" at bounding box center [362, 197] width 141 height 32
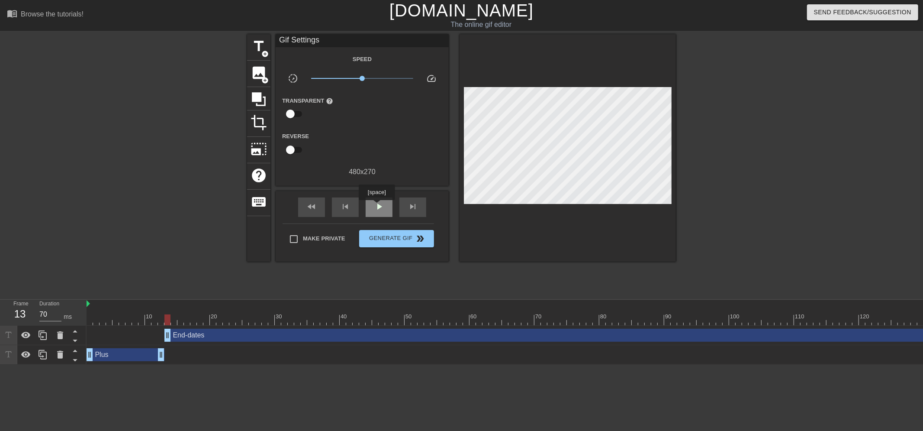
click at [376, 206] on span "play_arrow" at bounding box center [379, 206] width 10 height 10
type input "70"
click at [376, 206] on span "pause" at bounding box center [379, 206] width 10 height 10
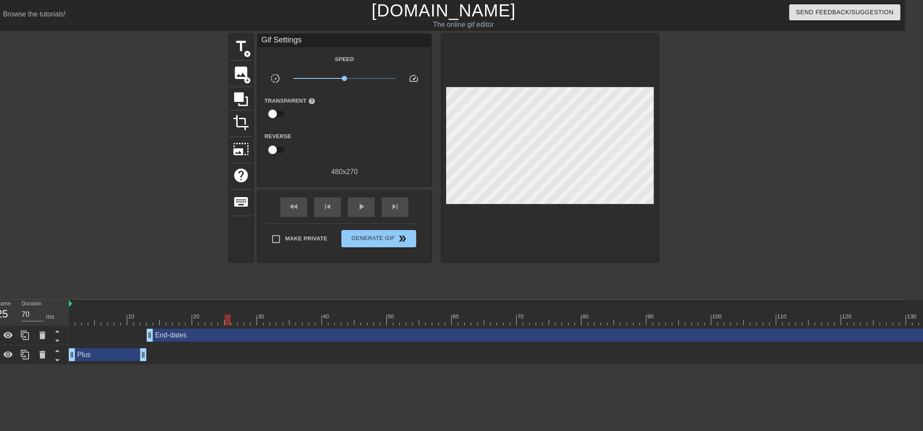
scroll to position [0, 16]
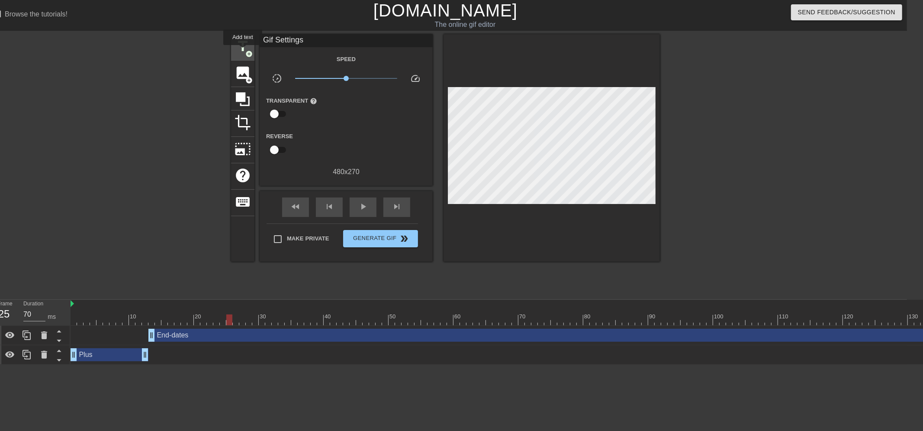
click at [248, 46] on span "title" at bounding box center [243, 46] width 16 height 16
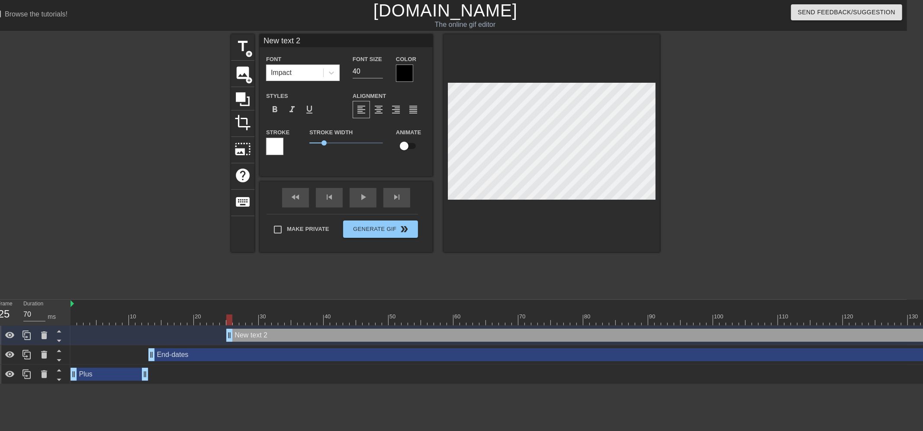
scroll to position [1, 2]
type input "C"
type textarea "C"
type input "Cl"
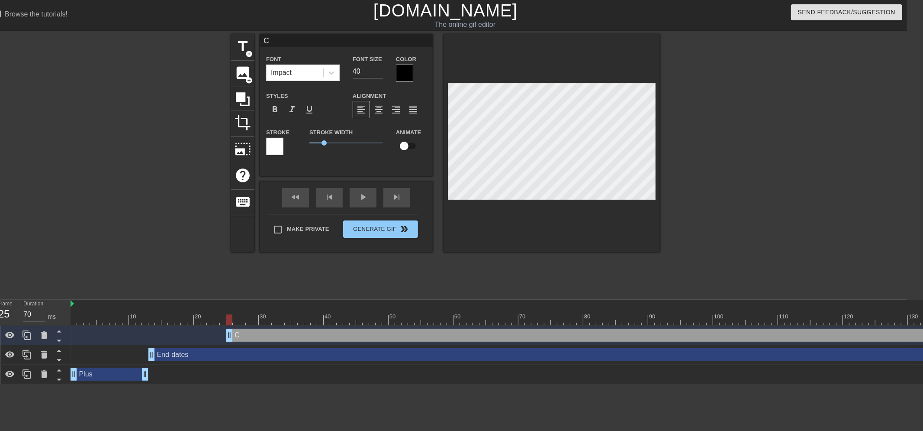
type textarea "Cl"
type input "Cli"
type textarea "Cli"
type input "Clie"
type textarea "Clie"
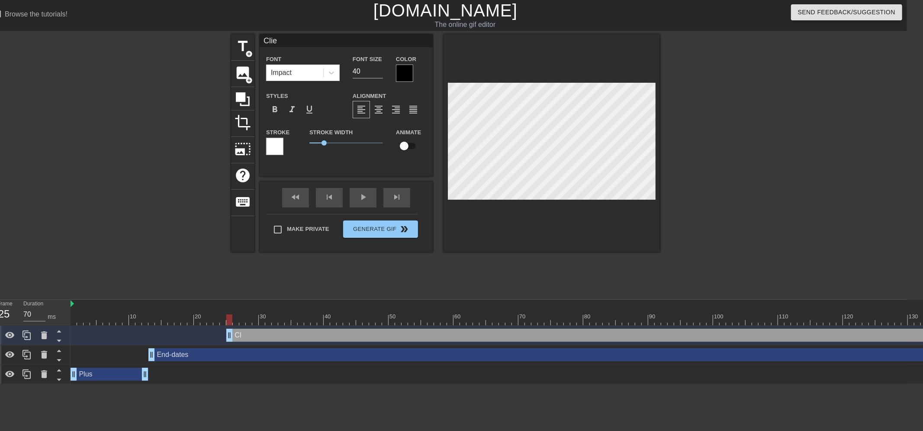
type input "Clien"
type textarea "Client"
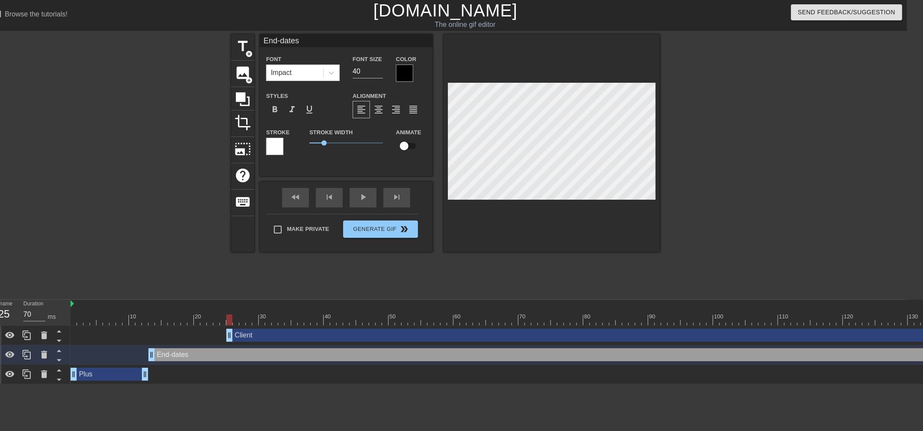
scroll to position [1, 1]
type input "End-d"
type textarea "End-d"
type input "End-da"
type textarea "End-da"
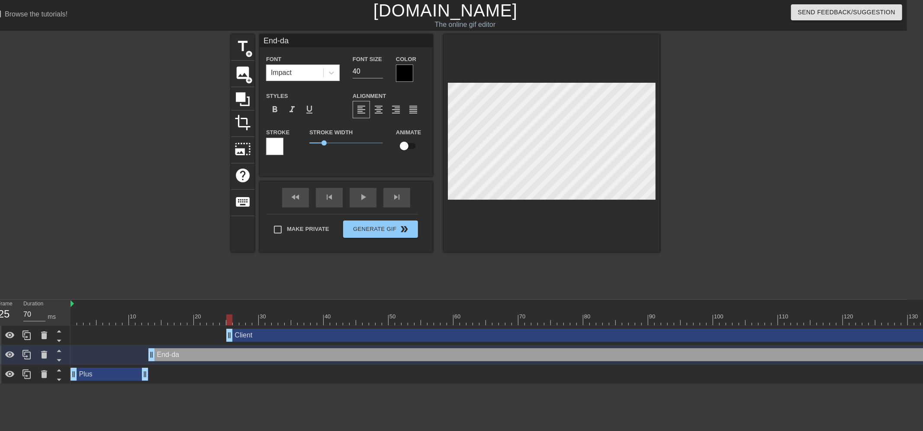
type input "End-dat"
type textarea "End-dat"
type input "End-dati"
type textarea "End-dati"
type input "End-datin"
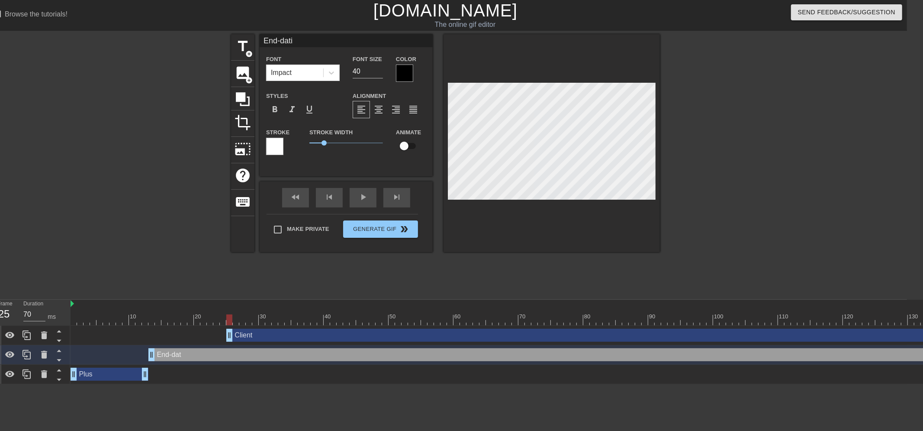
type textarea "End-datin"
type input "End-dating"
type textarea "End-dating"
type input "End-dating"
type textarea "End-dating"
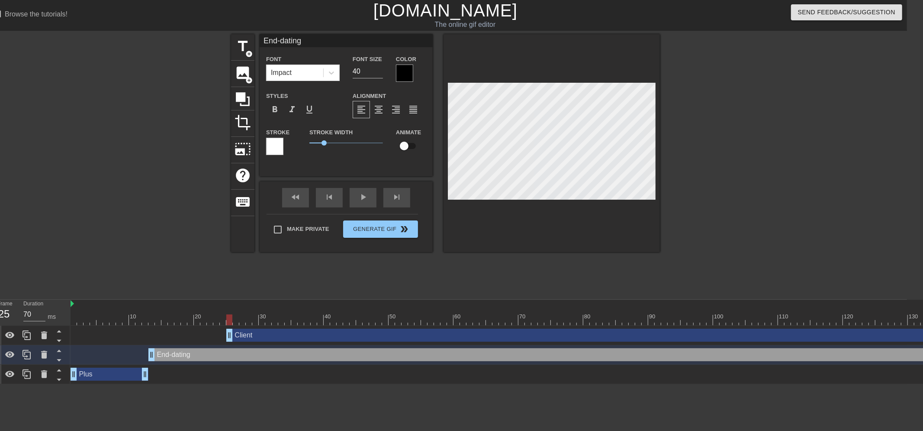
scroll to position [1, 2]
type input "End-dating"
type textarea "End-dating"
type input "End-datin"
type textarea "End-datin"
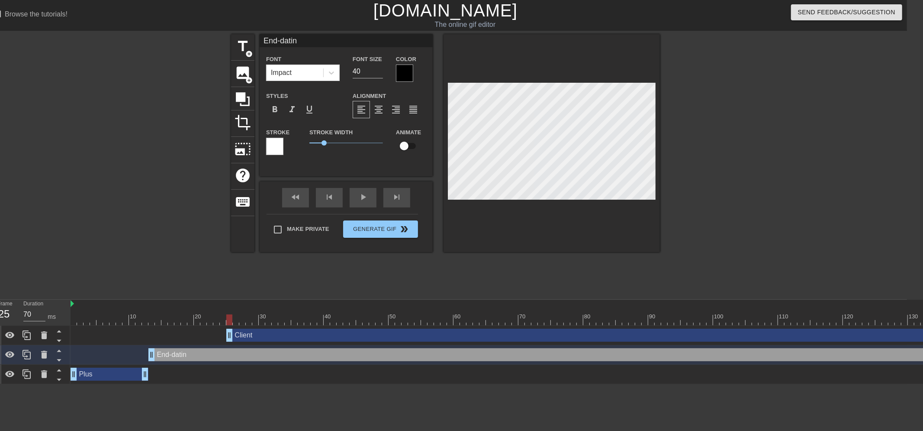
type input "End-dati"
type textarea "End-dati"
type input "End-dat"
type textarea "End-dat"
type input "End-dati"
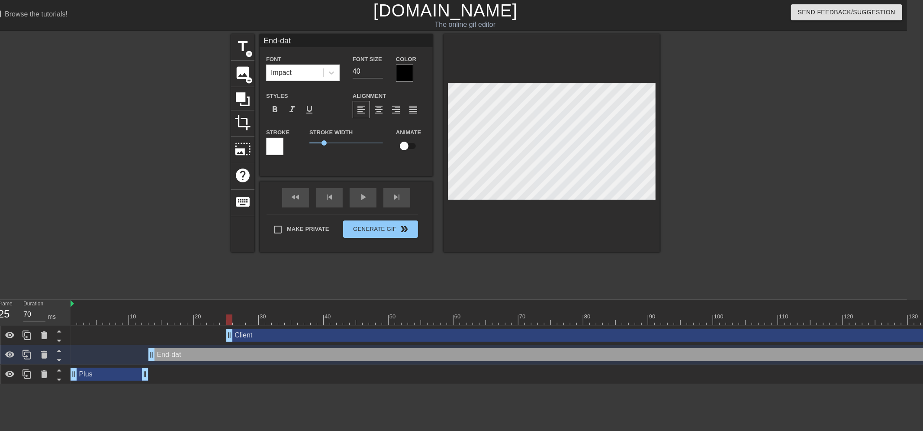
type textarea "End-dati"
type input "End-datin"
type textarea "End-datin"
type input "End-dating"
type textarea "End-dating"
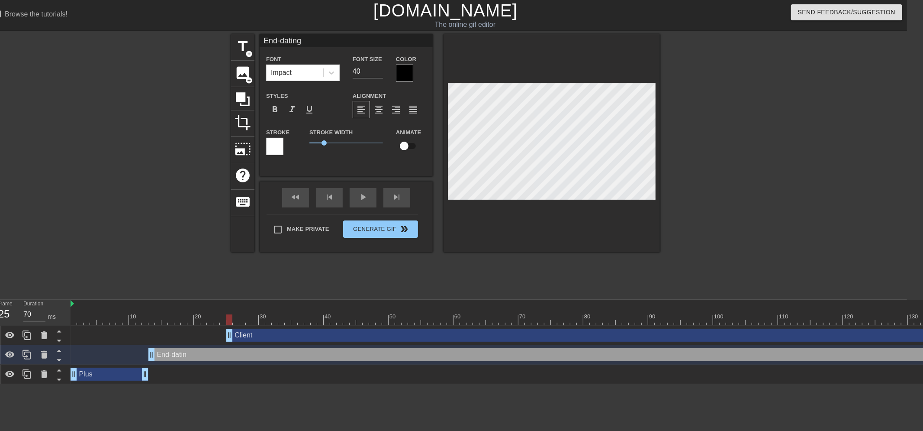
type input "End-dating"
type textarea "End-dating"
type input "End-dating e"
type textarea "End-dating e"
type input "End-dating el"
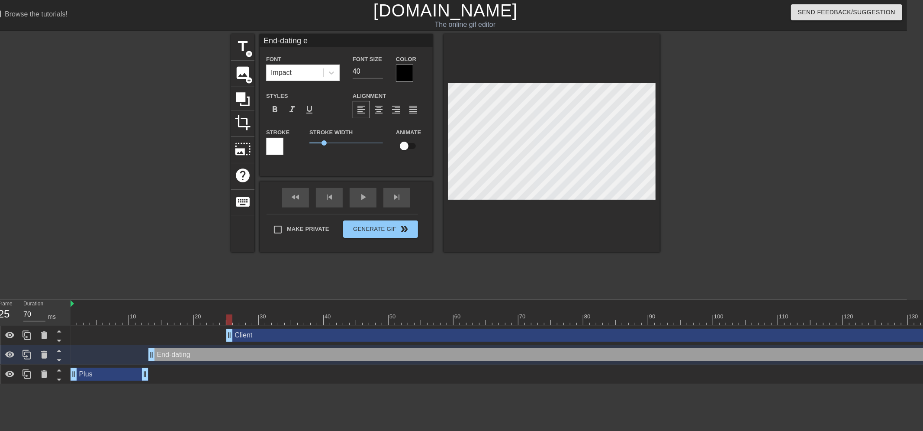
type textarea "End-dating el"
type input "End-dating [PERSON_NAME]"
type textarea "End-dating [PERSON_NAME]"
type input "End-dating [PERSON_NAME]"
type textarea "End-dating [PERSON_NAME]"
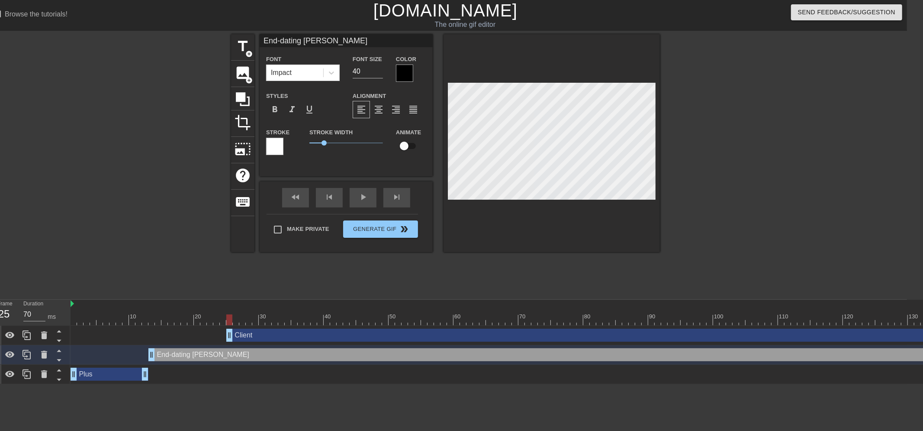
type input "End-dating [PERSON_NAME]"
type textarea "End-dating [PERSON_NAME]"
type input "End-dating eligib"
type textarea "End-dating eligib"
type input "End-dating [PERSON_NAME]"
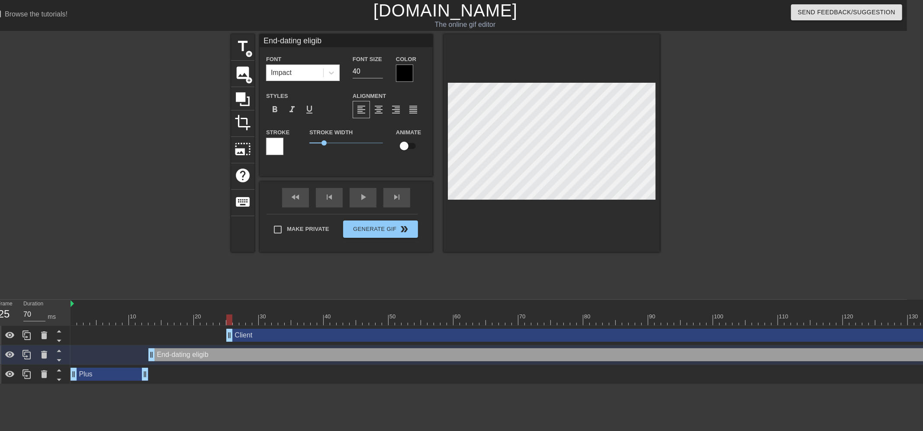
type textarea "End-dating [PERSON_NAME]"
type input "End-dating eligibil"
type textarea "End-dating eligibil"
type input "End-dating eligibili"
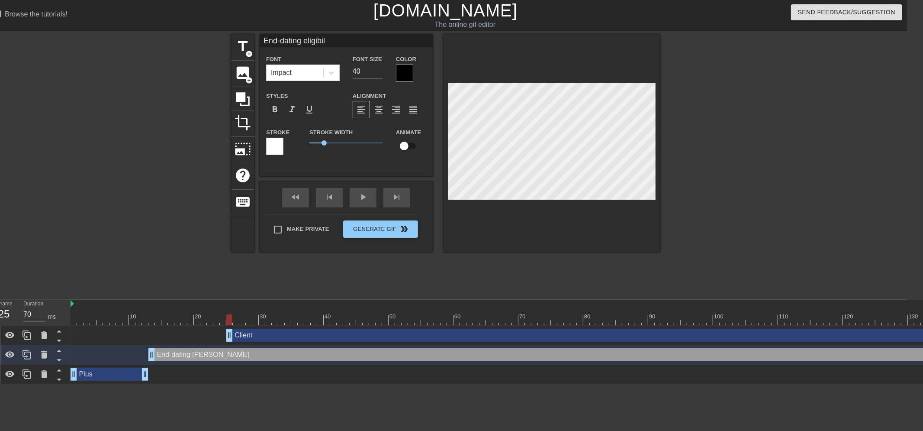
type textarea "End-dating eligibili"
type input "End-dating eligibilit"
type textarea "End-dating eligibilit"
type input "End-dating eligibility"
type textarea "End-dating eligibility"
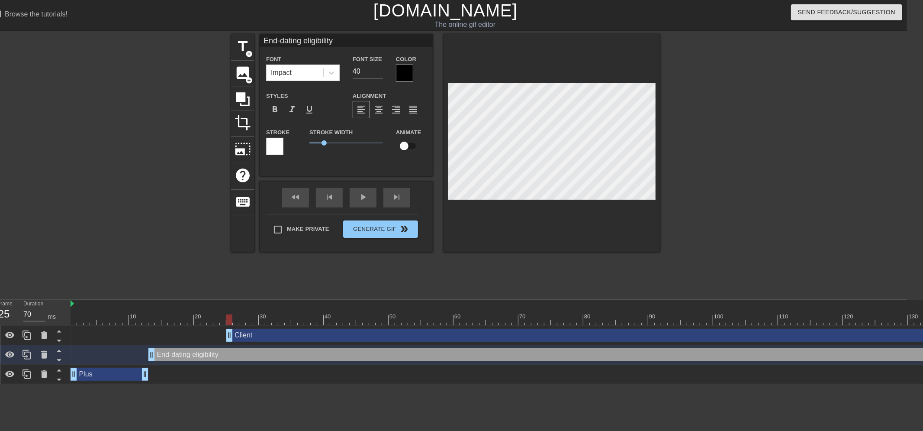
type input "End-dating eligibilit"
type textarea "End-dating eligibilit"
type input "End-dating eligibili"
type textarea "End-dating eligibili"
type input "End-dating eligibil"
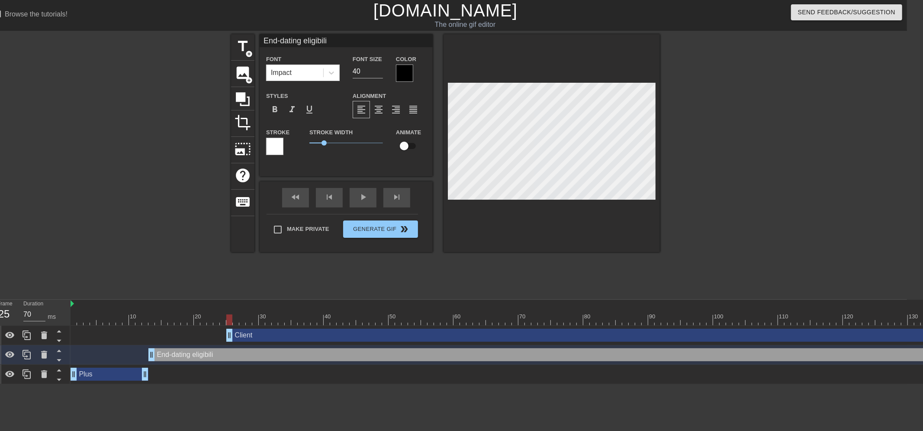
type textarea "End-dating eligibil"
type input "End-dating [PERSON_NAME]"
type textarea "End-dating [PERSON_NAME]"
type input "End-dating eligib"
type textarea "End-dating eligib"
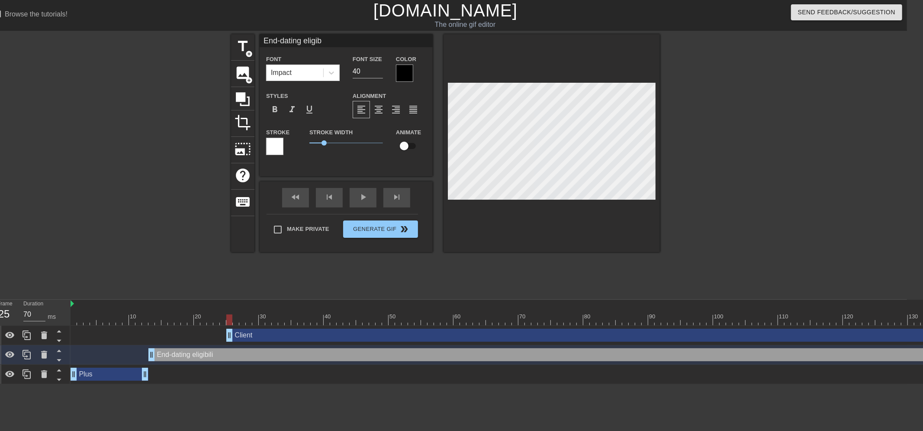
type input "End-dating [PERSON_NAME]"
type textarea "End-dating [PERSON_NAME]"
type input "End-dating [PERSON_NAME]"
type textarea "End-dating [PERSON_NAME]"
type input "End-dating [PERSON_NAME]"
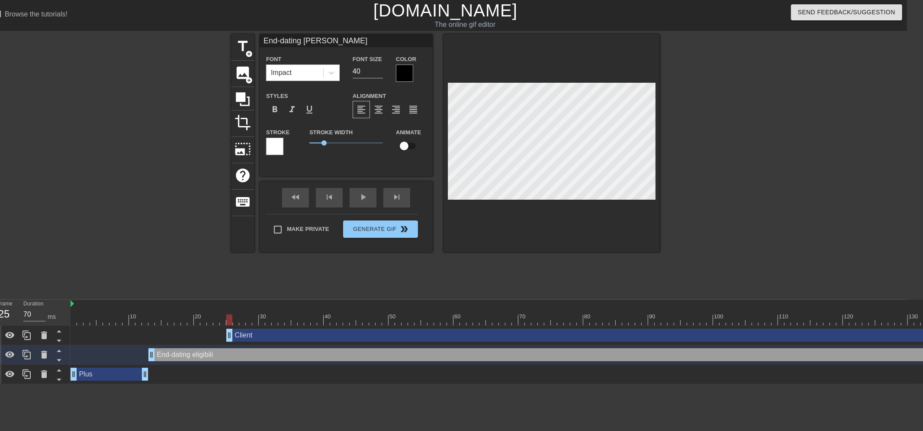
type textarea "End-dating [PERSON_NAME]"
type input "End-dating el"
type textarea "End-dating el"
type input "End-dating e"
type textarea "End-dating"
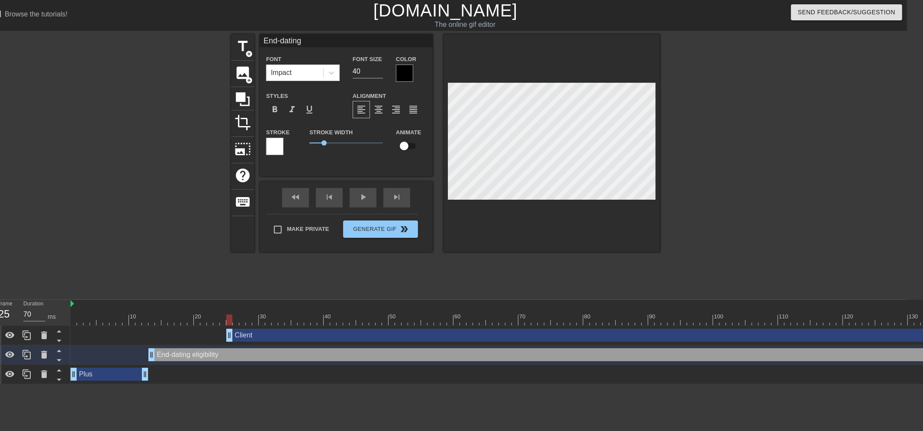
scroll to position [1, 3]
click at [541, 280] on div "title add_circle image add_circle crop photo_size_select_large help keyboard En…" at bounding box center [445, 164] width 429 height 260
click at [684, 279] on div at bounding box center [735, 164] width 130 height 260
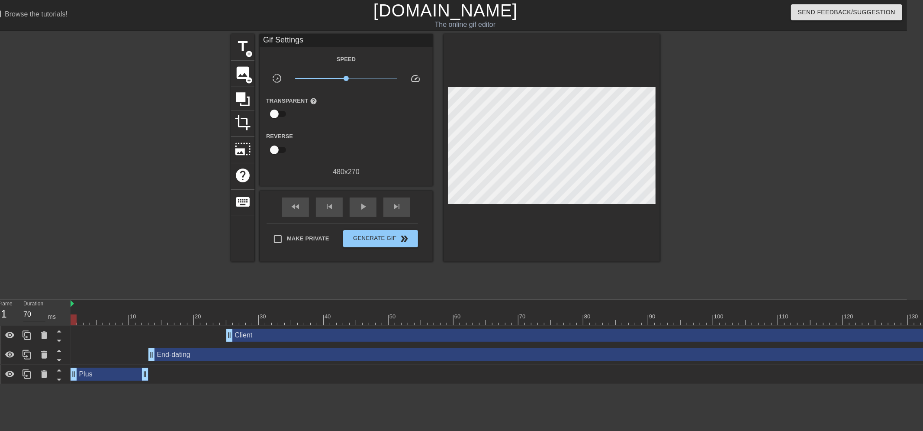
drag, startPoint x: 229, startPoint y: 318, endPoint x: 41, endPoint y: 316, distance: 188.7
click at [41, 316] on div "Frame 1 Duration 70 ms 10 20 30 40 50 60 70 80 90 100 110 120 130 140 150 Clien…" at bounding box center [445, 341] width 923 height 84
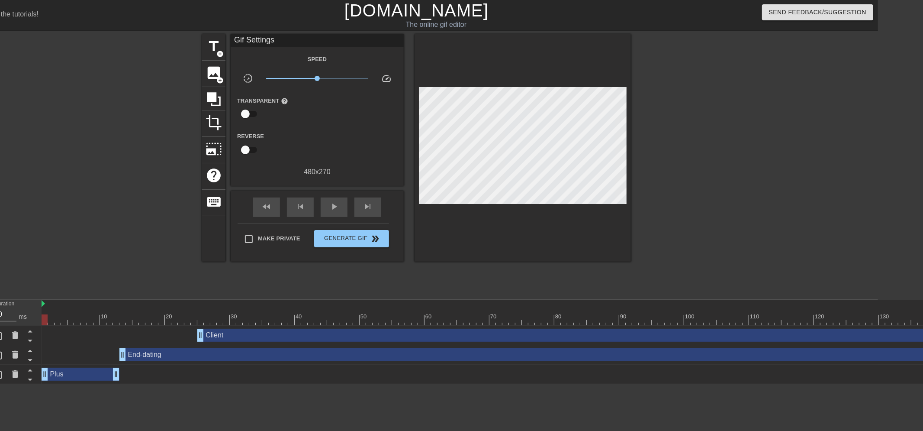
scroll to position [0, 0]
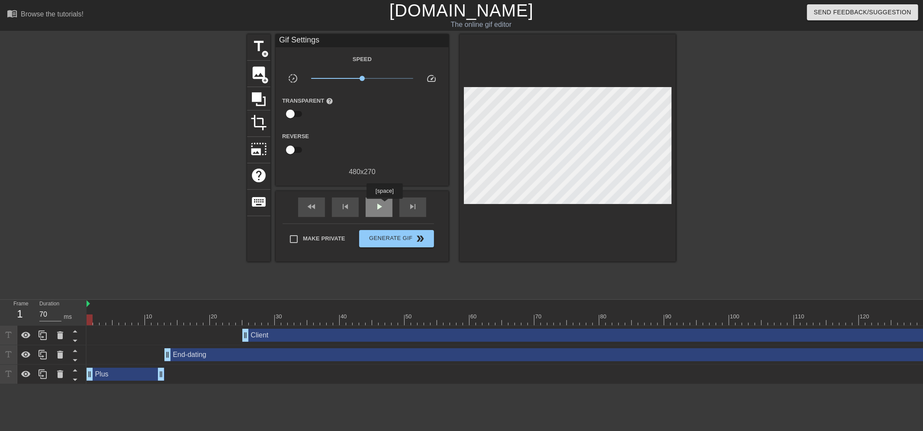
click at [384, 205] on div "play_arrow" at bounding box center [379, 206] width 27 height 19
click at [384, 205] on div "pause" at bounding box center [379, 206] width 27 height 19
drag, startPoint x: 399, startPoint y: 316, endPoint x: 352, endPoint y: 319, distance: 46.8
click at [352, 319] on div at bounding box center [577, 319] width 980 height 11
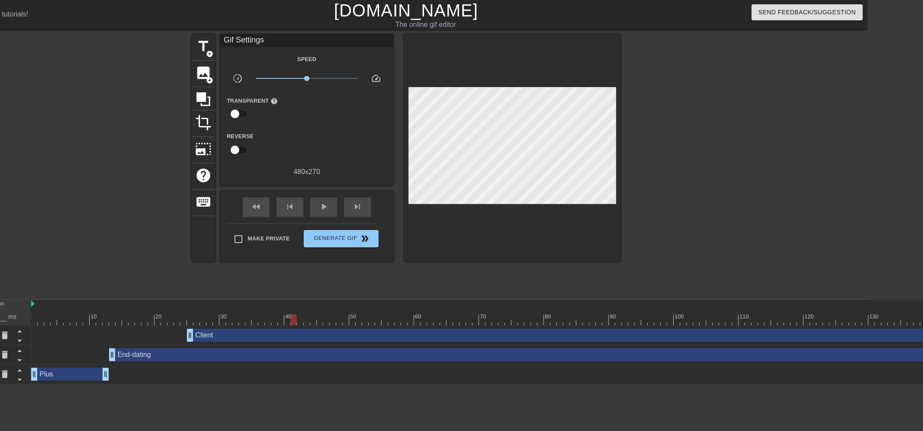
scroll to position [0, 145]
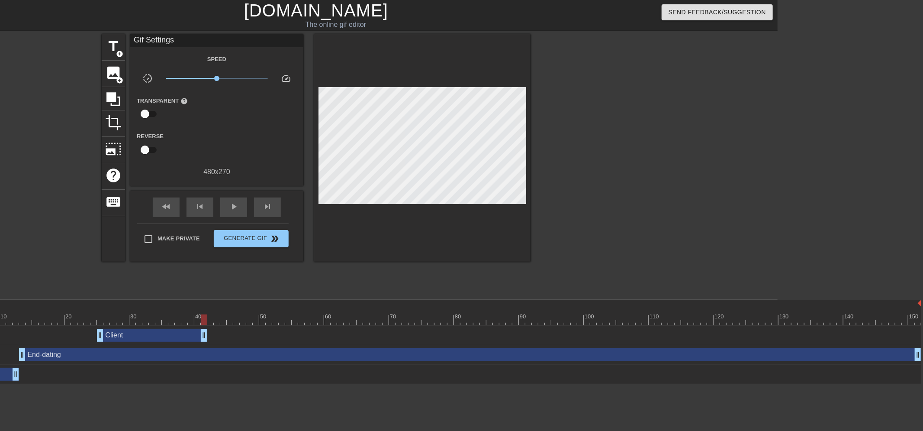
drag, startPoint x: 915, startPoint y: 334, endPoint x: 200, endPoint y: 338, distance: 715.3
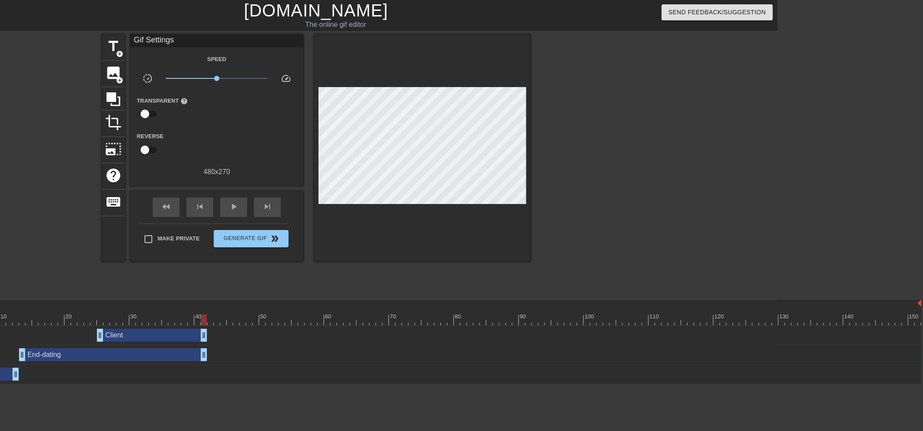
drag, startPoint x: 917, startPoint y: 355, endPoint x: 199, endPoint y: 365, distance: 717.1
click at [199, 365] on div "Client drag_handle drag_handle End-dating drag_handle drag_handle Plus drag_han…" at bounding box center [359, 354] width 836 height 58
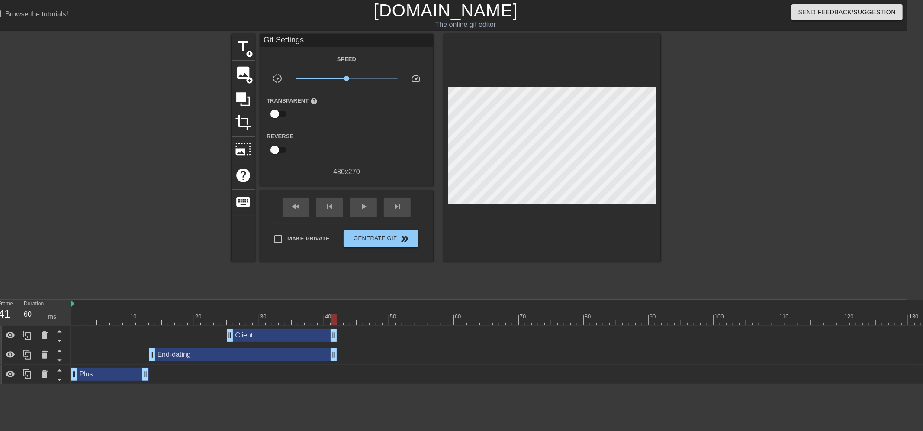
scroll to position [0, 0]
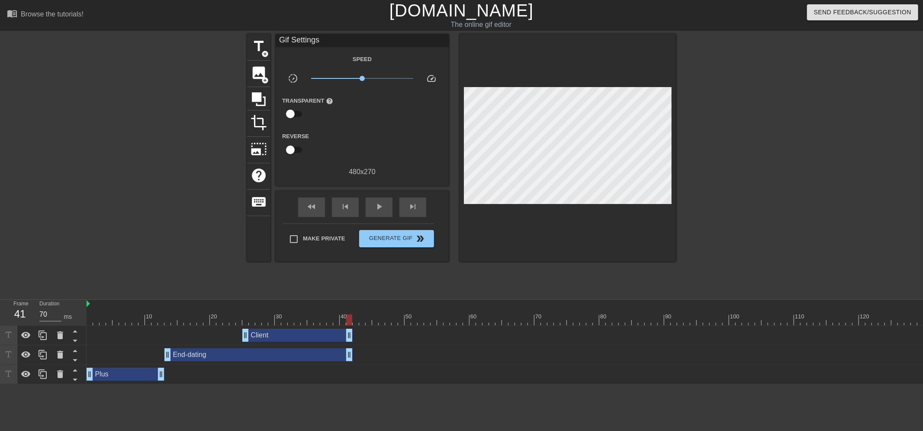
click at [356, 321] on div at bounding box center [577, 319] width 980 height 11
click at [258, 42] on span "title" at bounding box center [259, 46] width 16 height 16
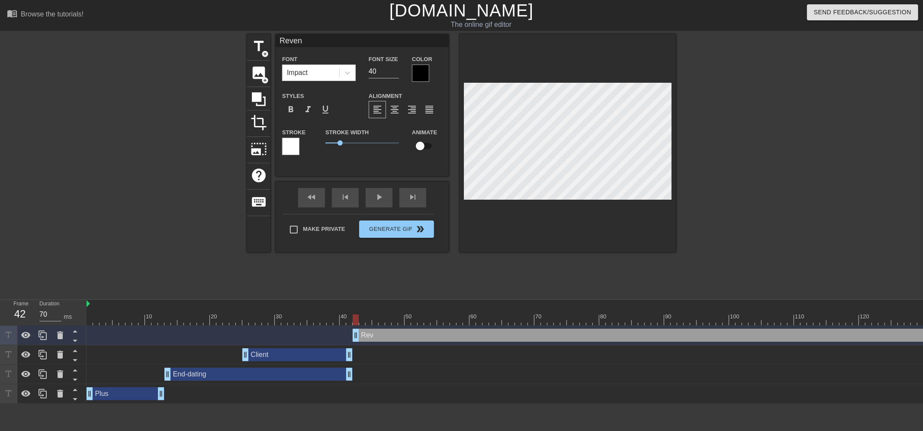
scroll to position [1, 1]
click at [721, 172] on div at bounding box center [751, 164] width 130 height 260
click at [378, 196] on div "fast_rewind skip_previous play_arrow skip_next" at bounding box center [362, 197] width 141 height 32
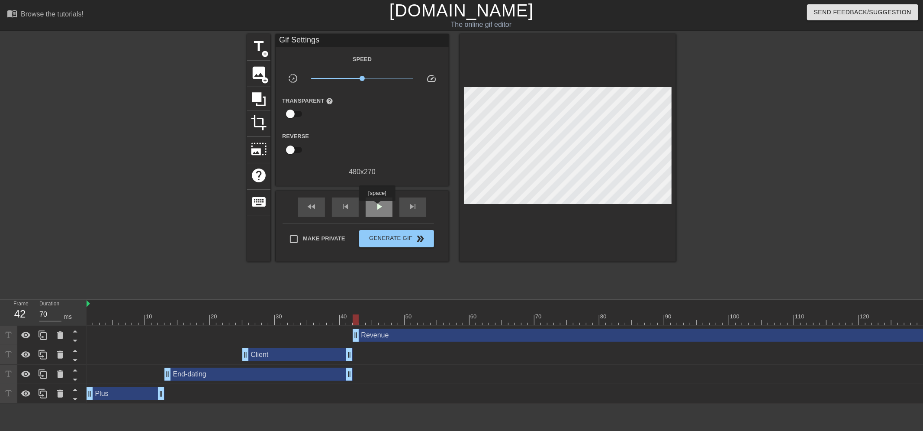
click at [377, 207] on span "play_arrow" at bounding box center [379, 206] width 10 height 10
click at [377, 207] on span "pause" at bounding box center [379, 206] width 10 height 10
drag, startPoint x: 648, startPoint y: 318, endPoint x: 576, endPoint y: 319, distance: 71.8
click at [576, 319] on div at bounding box center [576, 319] width 6 height 11
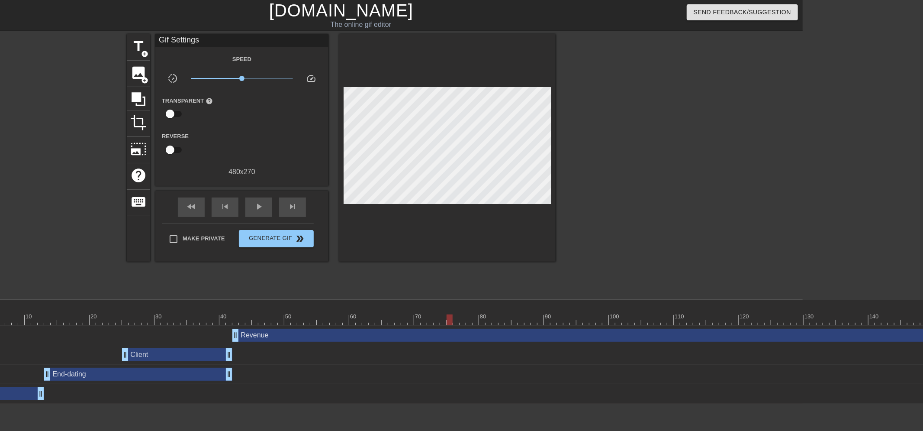
scroll to position [0, 145]
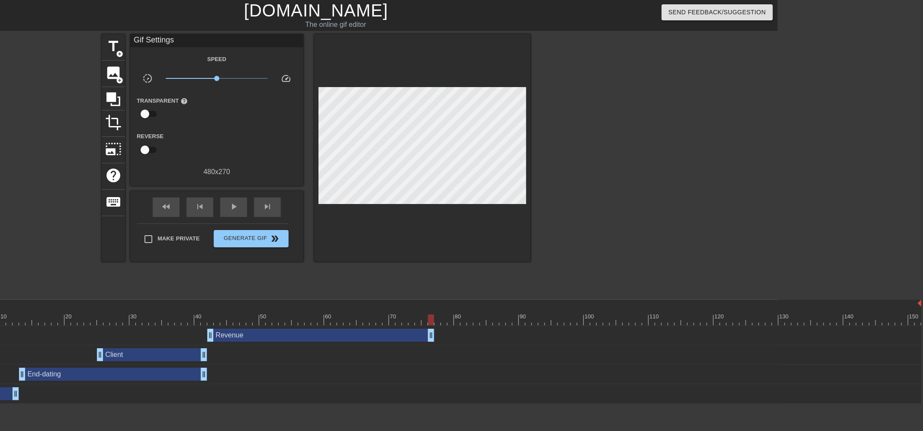
drag, startPoint x: 918, startPoint y: 337, endPoint x: 432, endPoint y: 336, distance: 486.0
click at [434, 318] on div at bounding box center [437, 319] width 6 height 11
click at [110, 45] on span "title" at bounding box center [113, 46] width 16 height 16
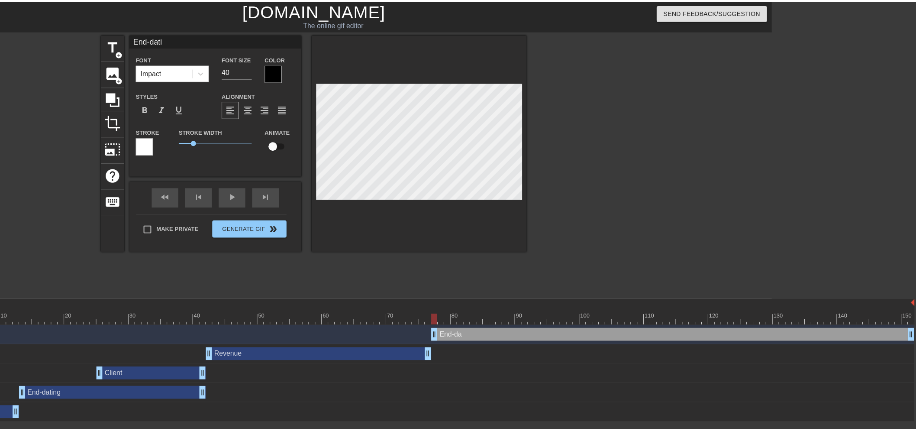
scroll to position [1, 2]
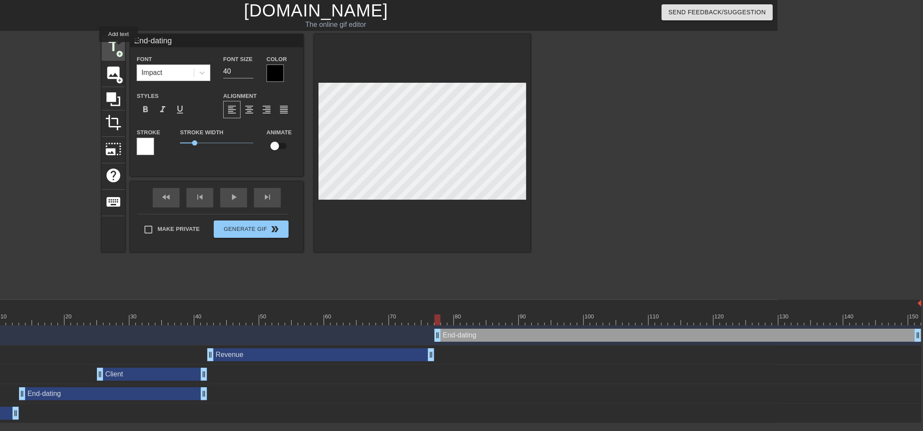
click at [119, 48] on span "title" at bounding box center [113, 46] width 16 height 16
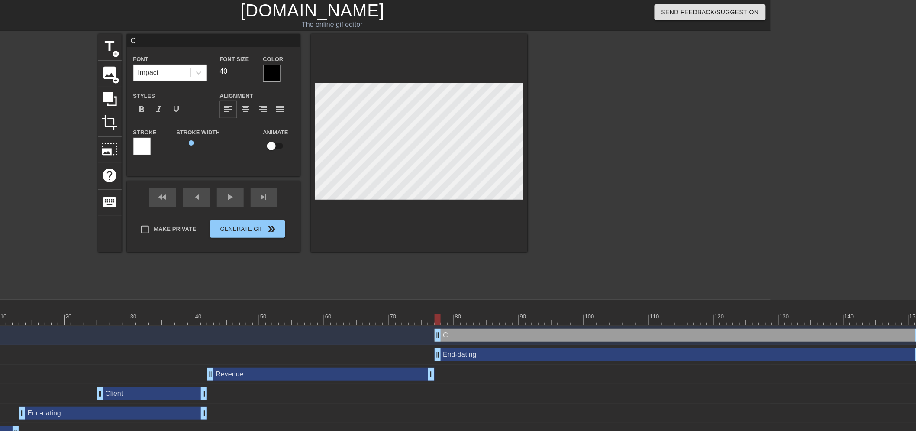
scroll to position [1, 1]
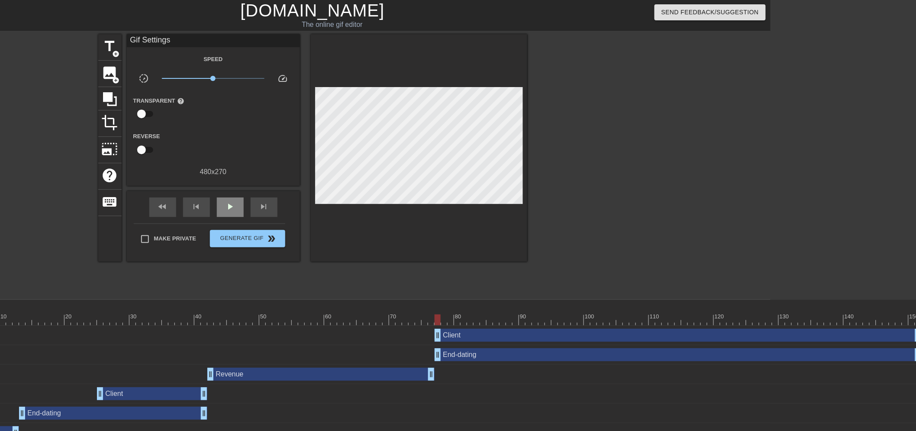
click at [237, 193] on div "fast_rewind skip_previous play_arrow skip_next" at bounding box center [213, 207] width 141 height 32
click at [232, 208] on span "play_arrow" at bounding box center [230, 206] width 10 height 10
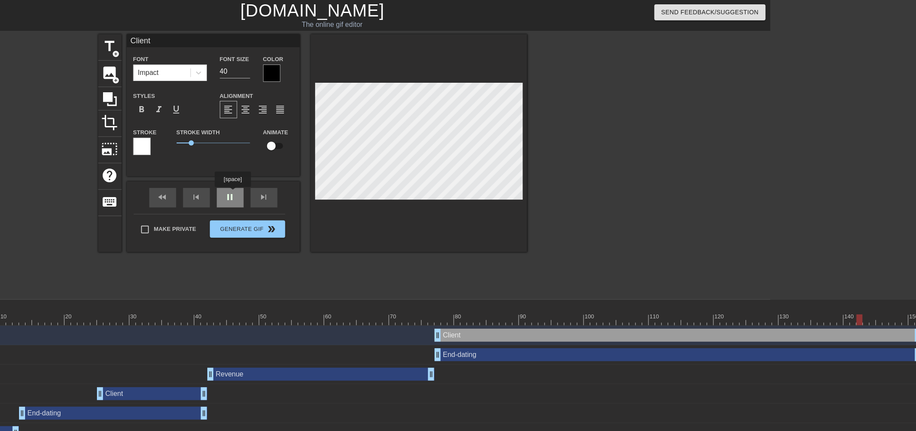
click at [232, 193] on div "fast_rewind skip_previous pause skip_next" at bounding box center [213, 197] width 141 height 32
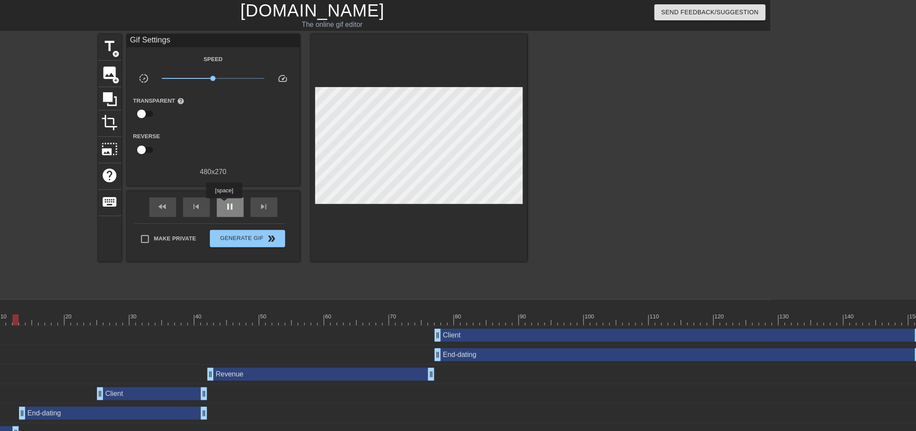
click at [224, 204] on div "pause" at bounding box center [230, 206] width 27 height 19
click at [237, 208] on div "play_arrow" at bounding box center [230, 206] width 27 height 19
click at [235, 209] on div "pause" at bounding box center [230, 206] width 27 height 19
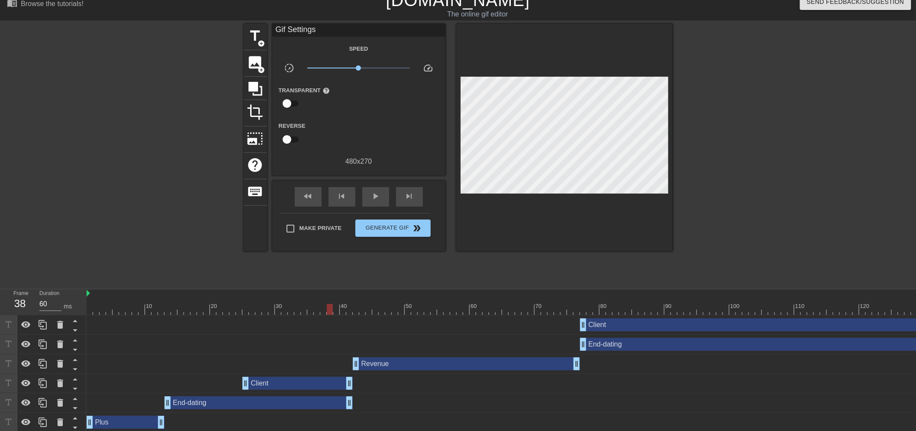
scroll to position [13, 0]
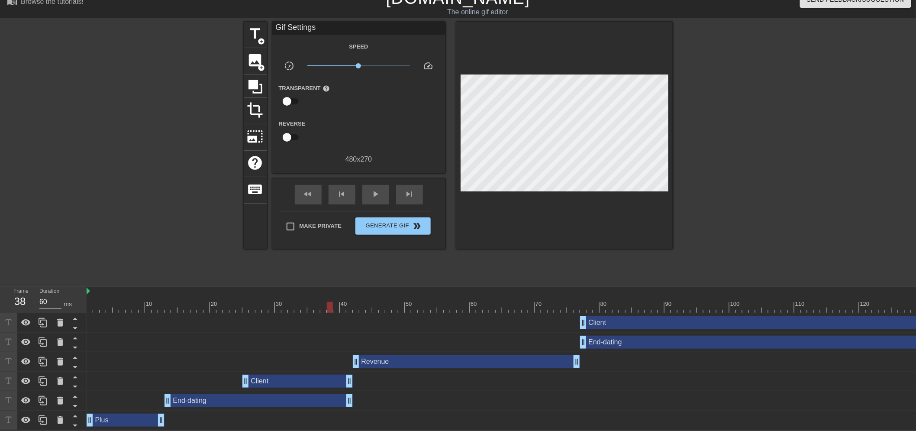
click at [117, 421] on div "Plus drag_handle drag_handle" at bounding box center [126, 419] width 78 height 13
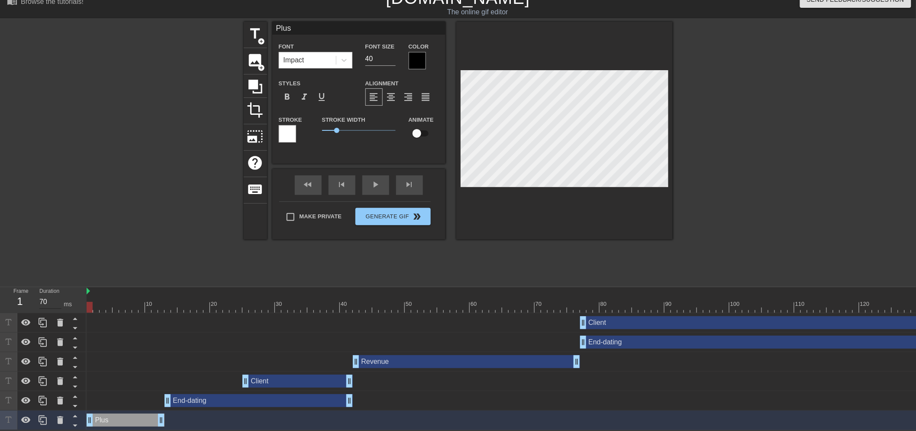
drag, startPoint x: 329, startPoint y: 304, endPoint x: 58, endPoint y: 296, distance: 271.4
click at [58, 296] on div "Frame 1 Duration 70 ms 10 20 30 40 50 60 70 80 90 100 110 120 130 140 150 Clien…" at bounding box center [458, 358] width 916 height 143
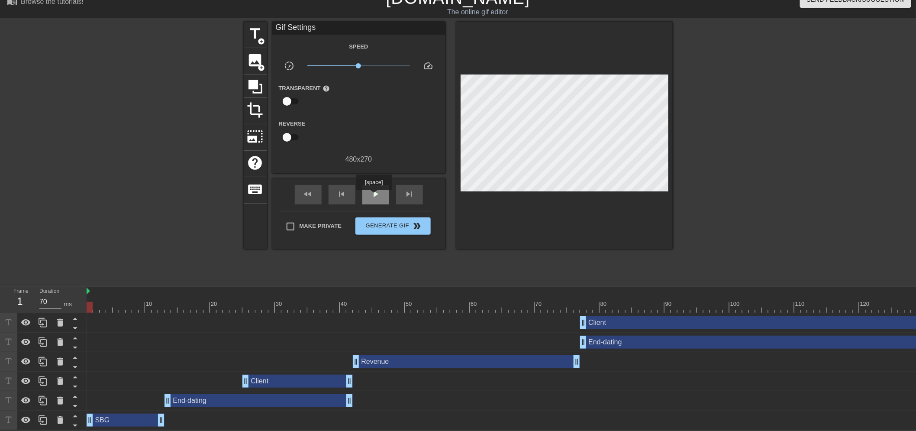
click at [373, 196] on span "play_arrow" at bounding box center [375, 194] width 10 height 10
click at [373, 196] on span "pause" at bounding box center [375, 194] width 10 height 10
click at [373, 196] on span "play_arrow" at bounding box center [375, 194] width 10 height 10
click at [373, 196] on span "pause" at bounding box center [375, 194] width 10 height 10
drag, startPoint x: 891, startPoint y: 306, endPoint x: 857, endPoint y: 304, distance: 34.2
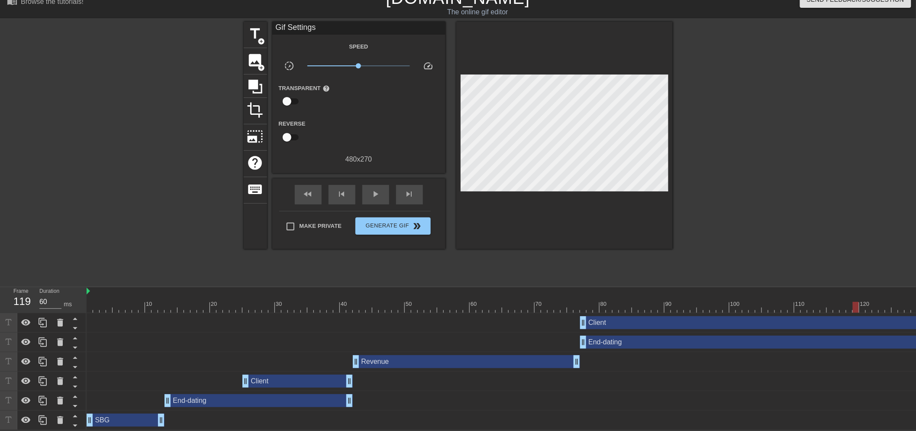
click at [857, 304] on div at bounding box center [577, 307] width 980 height 11
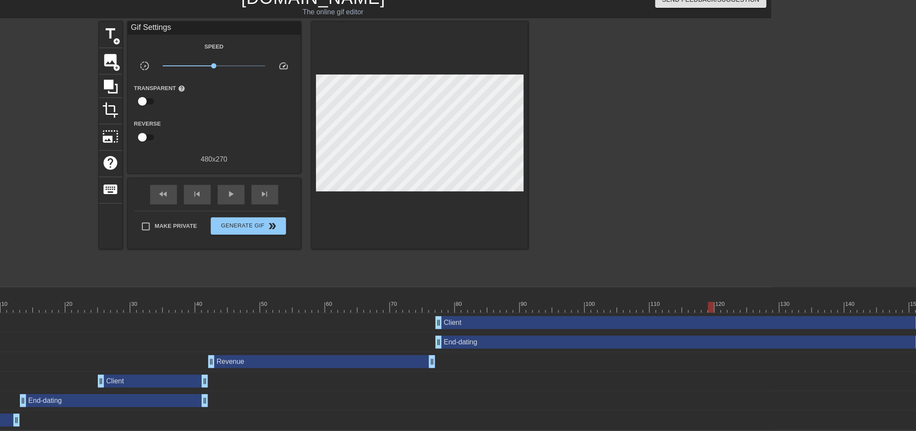
scroll to position [13, 153]
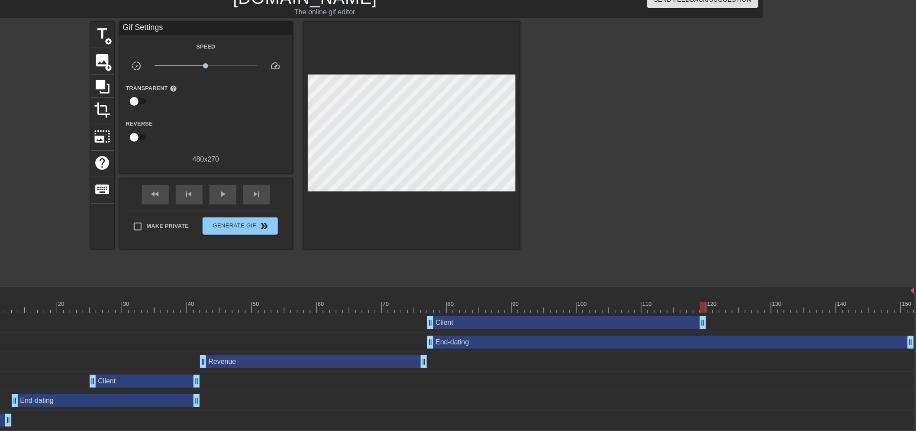
drag, startPoint x: 910, startPoint y: 321, endPoint x: 701, endPoint y: 320, distance: 208.1
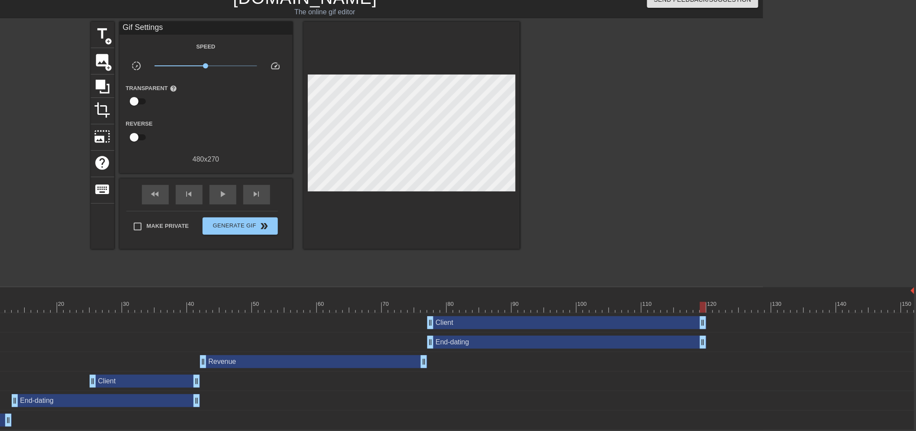
drag, startPoint x: 909, startPoint y: 342, endPoint x: 701, endPoint y: 343, distance: 207.3
click at [711, 303] on div at bounding box center [424, 307] width 980 height 11
click at [102, 27] on span "title" at bounding box center [102, 34] width 16 height 16
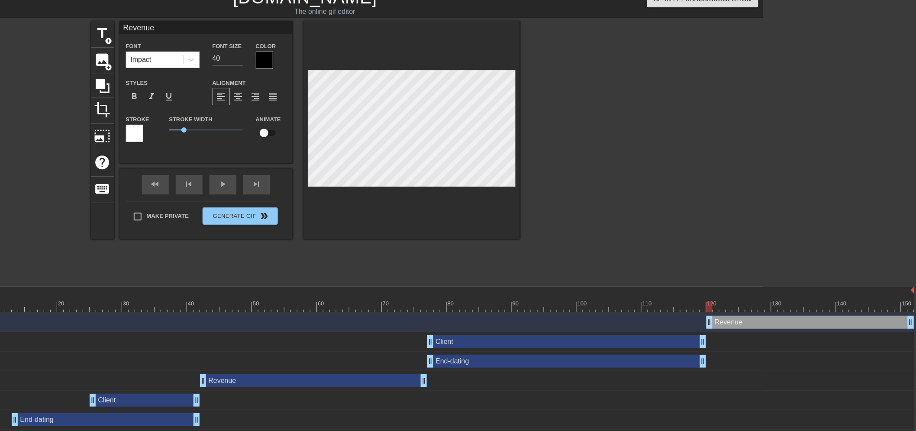
scroll to position [1, 2]
click at [219, 182] on div "fast_rewind skip_previous play_arrow skip_next" at bounding box center [205, 184] width 141 height 32
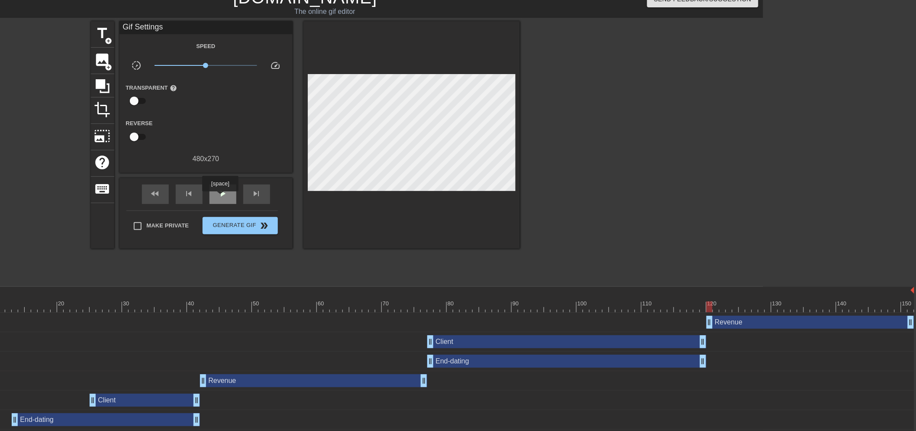
click at [220, 197] on span "play_arrow" at bounding box center [223, 193] width 10 height 10
click at [220, 197] on span "pause" at bounding box center [223, 193] width 10 height 10
click at [192, 195] on span "skip_previous" at bounding box center [189, 193] width 10 height 10
drag, startPoint x: 910, startPoint y: 322, endPoint x: 753, endPoint y: 316, distance: 157.6
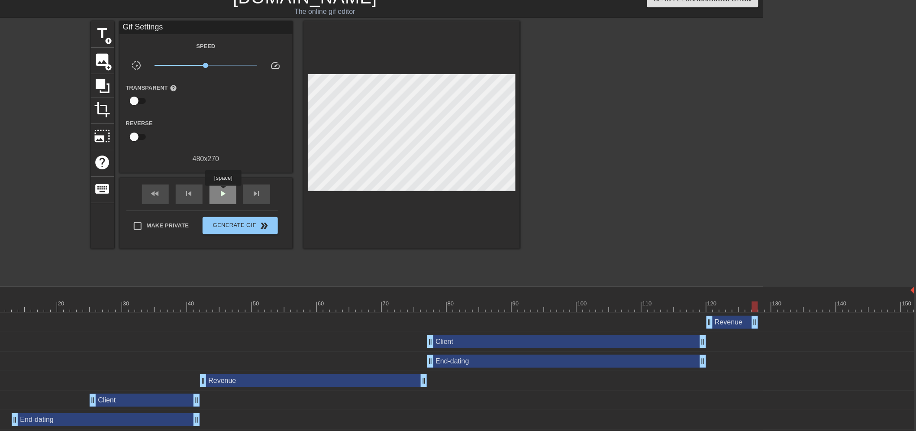
click at [223, 192] on span "play_arrow" at bounding box center [223, 193] width 10 height 10
click at [223, 192] on span "pause" at bounding box center [223, 193] width 10 height 10
drag, startPoint x: 845, startPoint y: 303, endPoint x: 817, endPoint y: 305, distance: 27.7
click at [817, 305] on div at bounding box center [820, 306] width 6 height 11
click at [820, 305] on div at bounding box center [424, 306] width 980 height 11
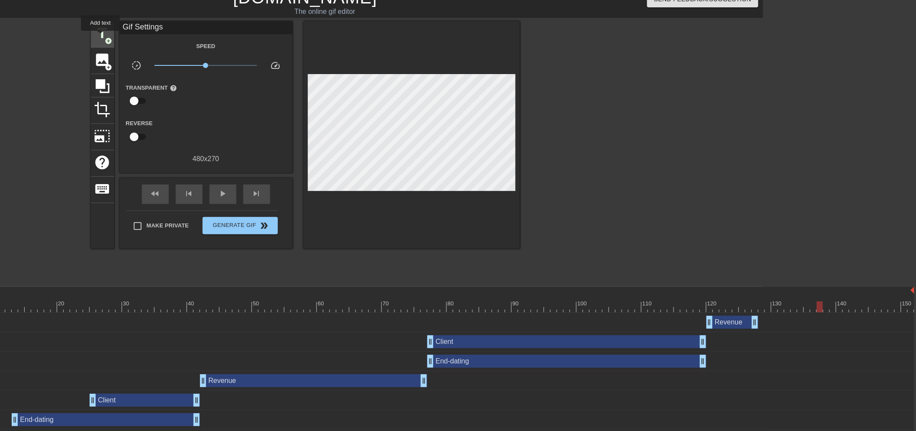
click at [100, 37] on span "title" at bounding box center [102, 33] width 16 height 16
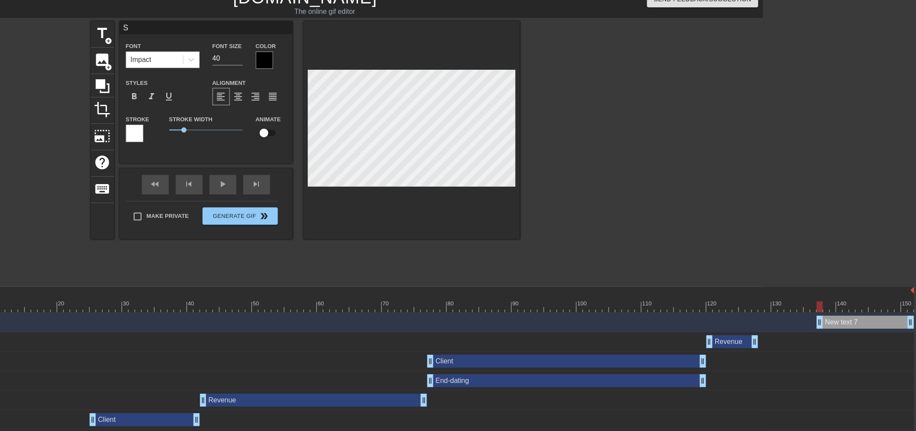
scroll to position [1, 1]
click at [225, 187] on div "play_arrow" at bounding box center [222, 184] width 27 height 19
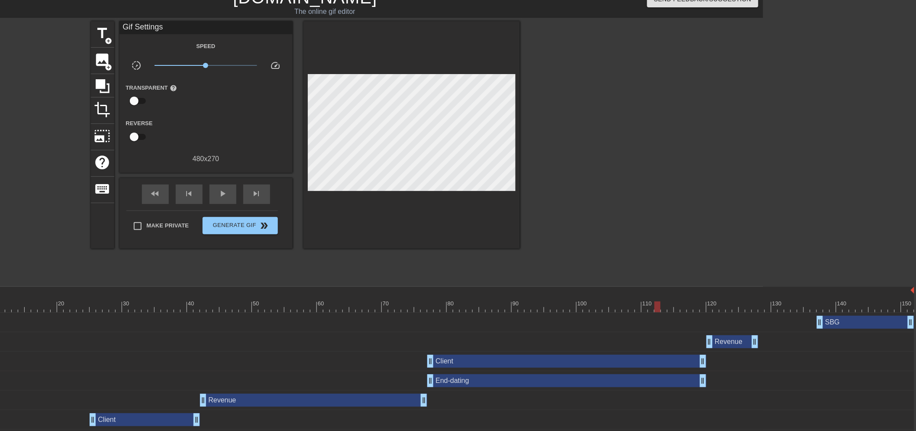
click at [655, 303] on div at bounding box center [424, 306] width 980 height 11
click at [219, 195] on span "play_arrow" at bounding box center [223, 193] width 10 height 10
click at [220, 193] on span "pause" at bounding box center [223, 193] width 10 height 10
click at [222, 184] on div "play_arrow" at bounding box center [222, 193] width 27 height 19
click at [223, 189] on span "pause" at bounding box center [223, 193] width 10 height 10
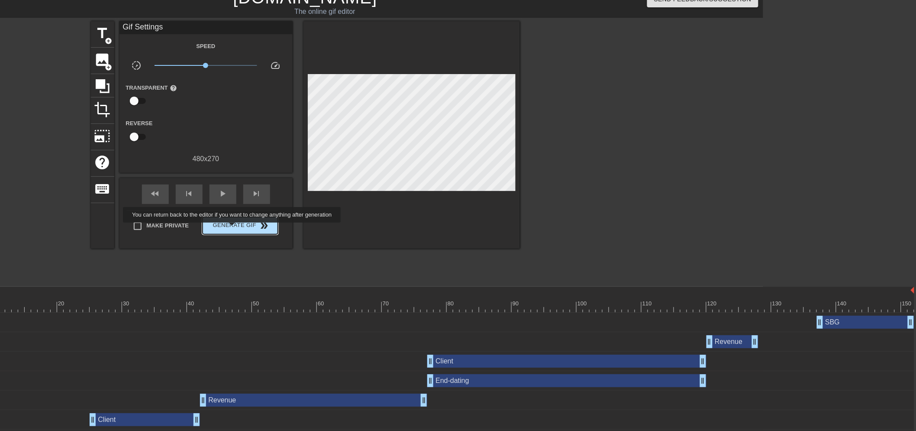
click at [233, 228] on span "Generate Gif double_arrow" at bounding box center [240, 225] width 68 height 10
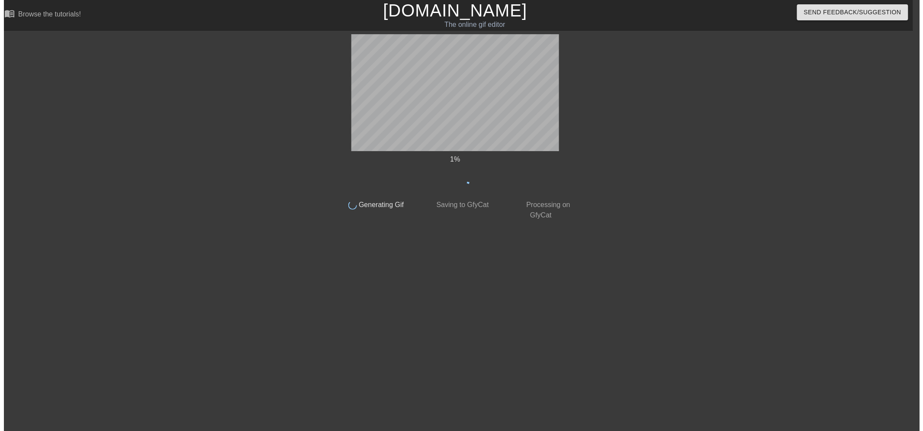
scroll to position [0, 6]
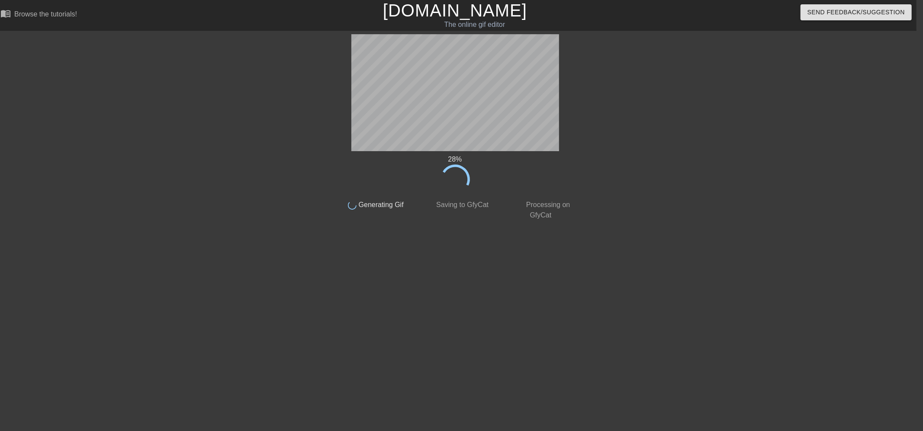
drag, startPoint x: 562, startPoint y: 132, endPoint x: 681, endPoint y: 132, distance: 119.4
click at [684, 132] on div at bounding box center [653, 164] width 130 height 260
drag, startPoint x: 578, startPoint y: 127, endPoint x: 620, endPoint y: 130, distance: 42.1
click at [640, 133] on div at bounding box center [653, 164] width 130 height 260
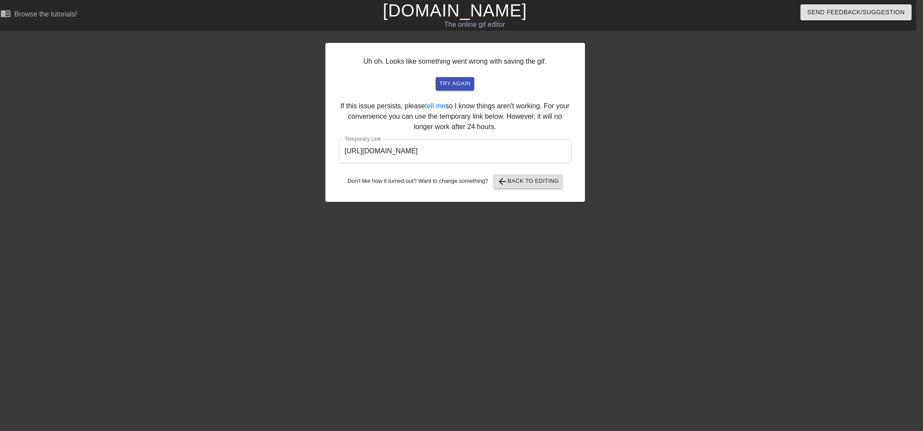
click at [516, 152] on input "[URL][DOMAIN_NAME]" at bounding box center [455, 151] width 233 height 24
